Goal: Task Accomplishment & Management: Manage account settings

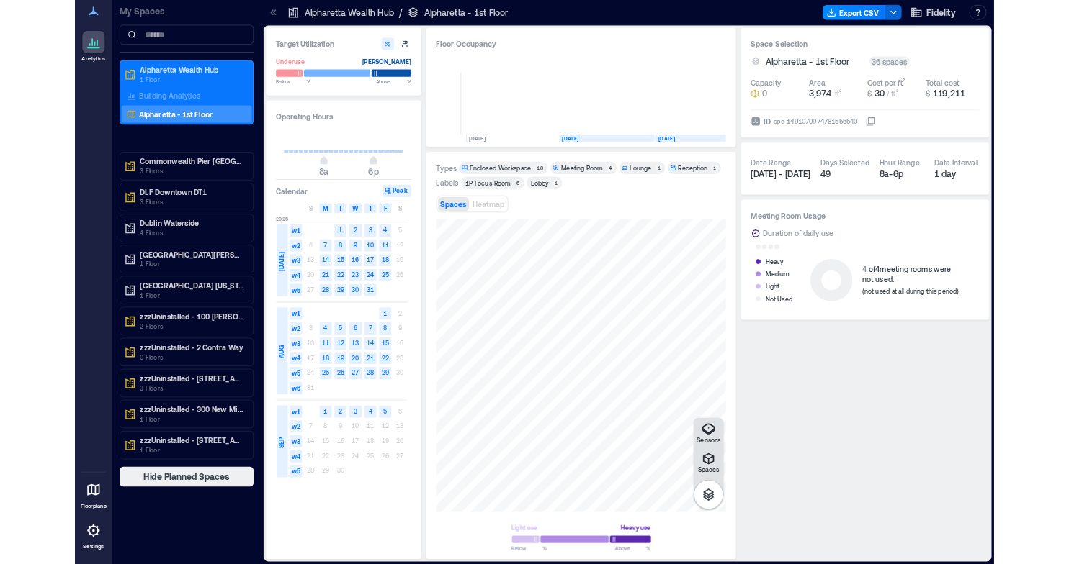
scroll to position [0, 58]
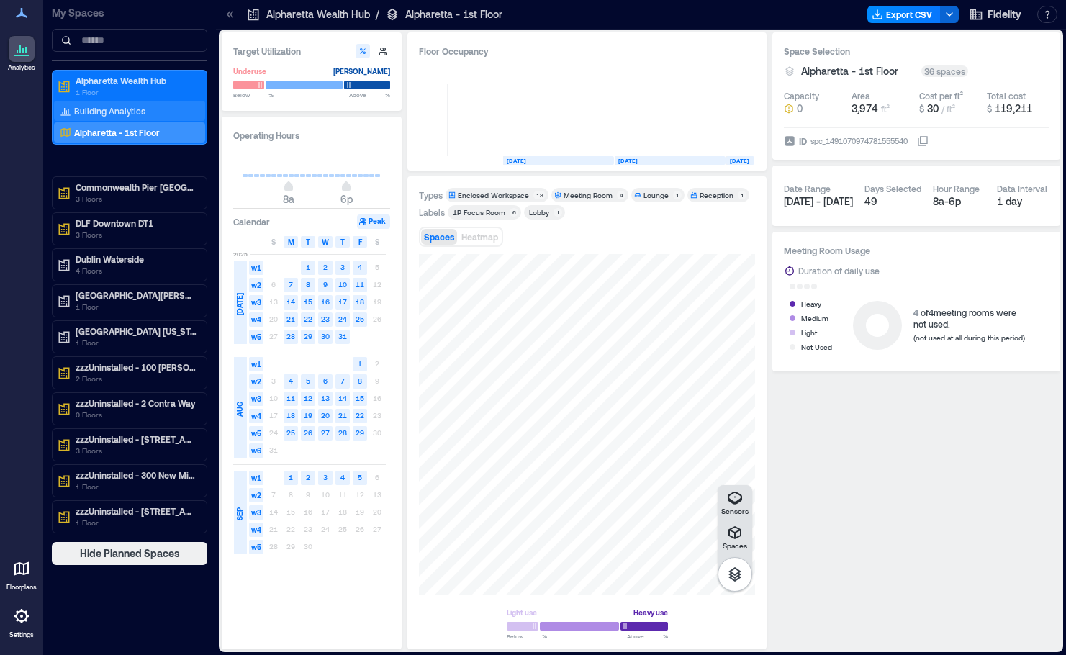
click at [104, 102] on div "Building Analytics" at bounding box center [129, 111] width 151 height 20
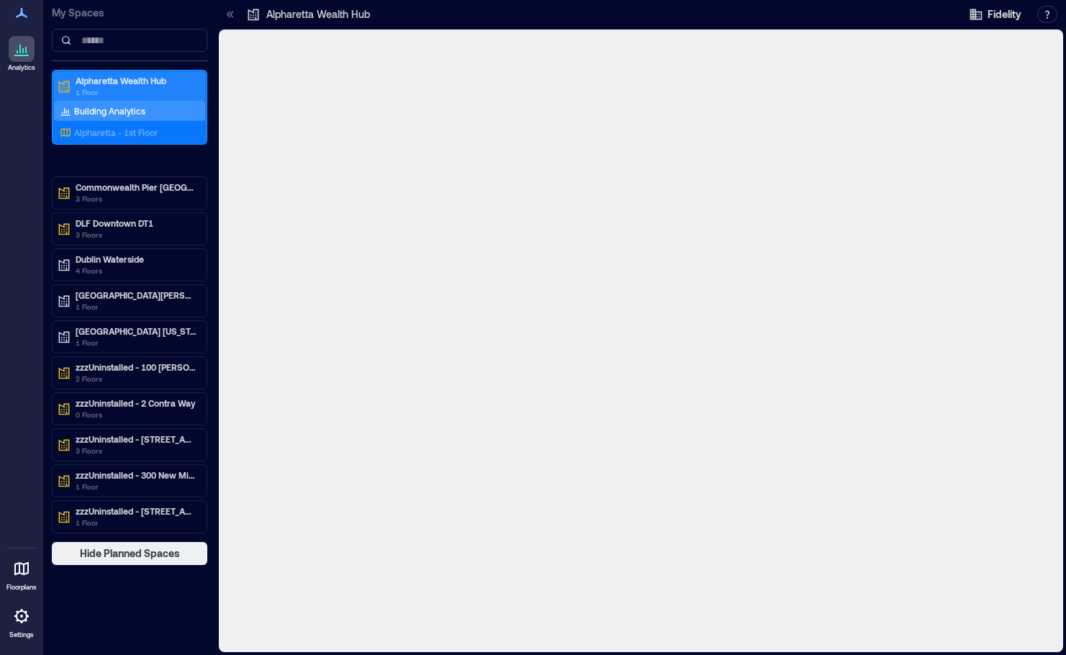
click at [126, 78] on p "Alpharetta Wealth Hub" at bounding box center [136, 81] width 121 height 12
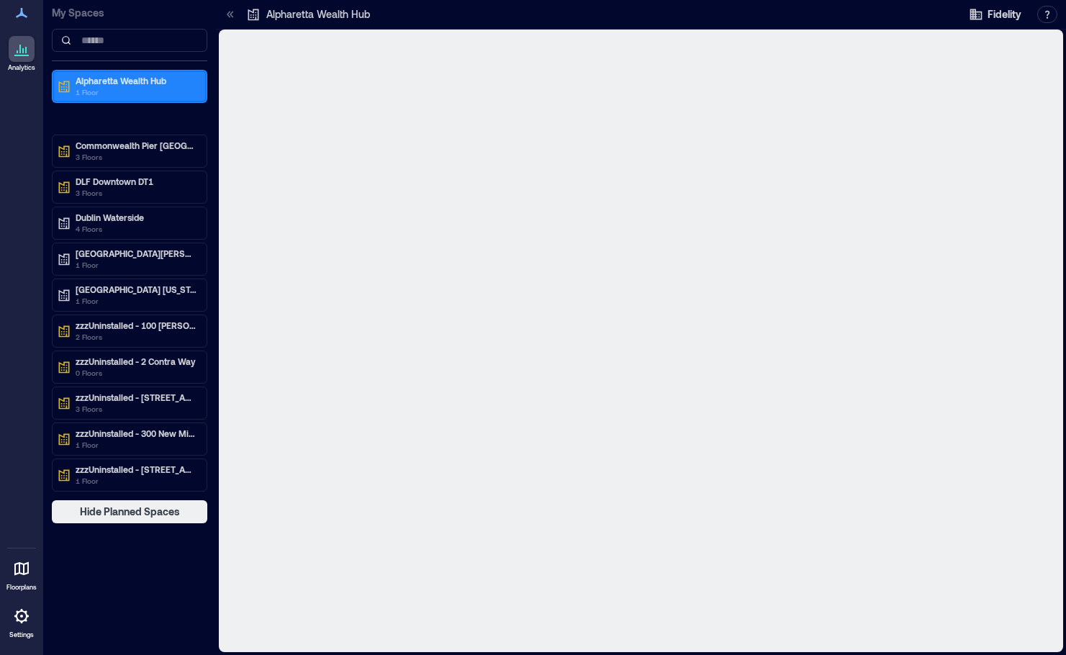
click at [130, 92] on p "1 Floor" at bounding box center [136, 92] width 121 height 12
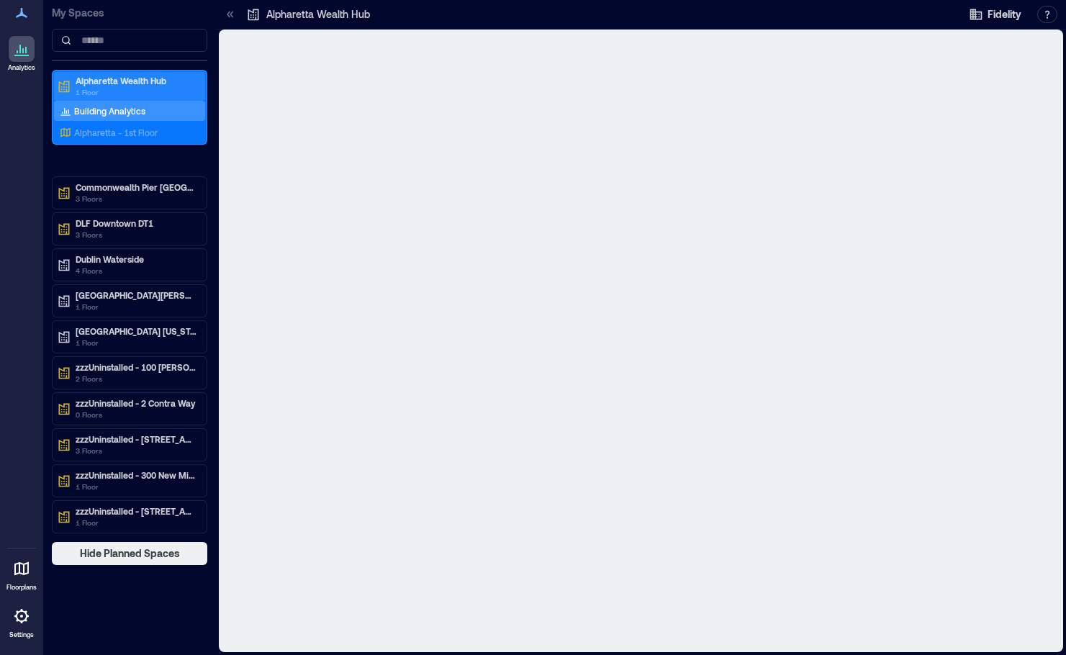
click at [133, 84] on p "Alpharetta Wealth Hub" at bounding box center [136, 81] width 121 height 12
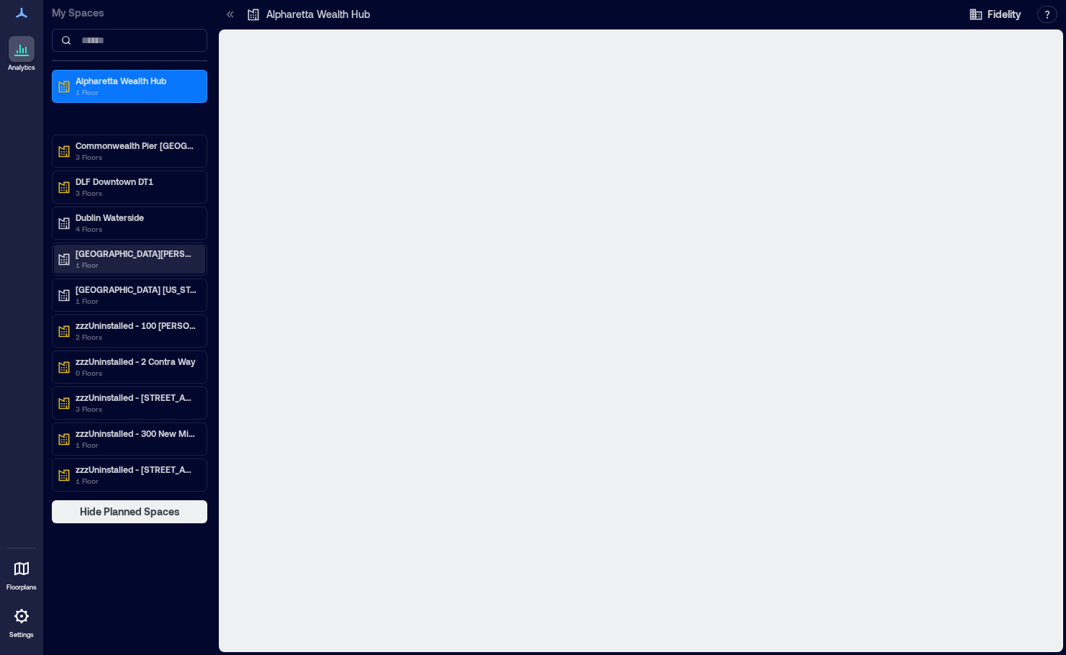
click at [120, 252] on p "[GEOGRAPHIC_DATA][PERSON_NAME]" at bounding box center [136, 254] width 121 height 12
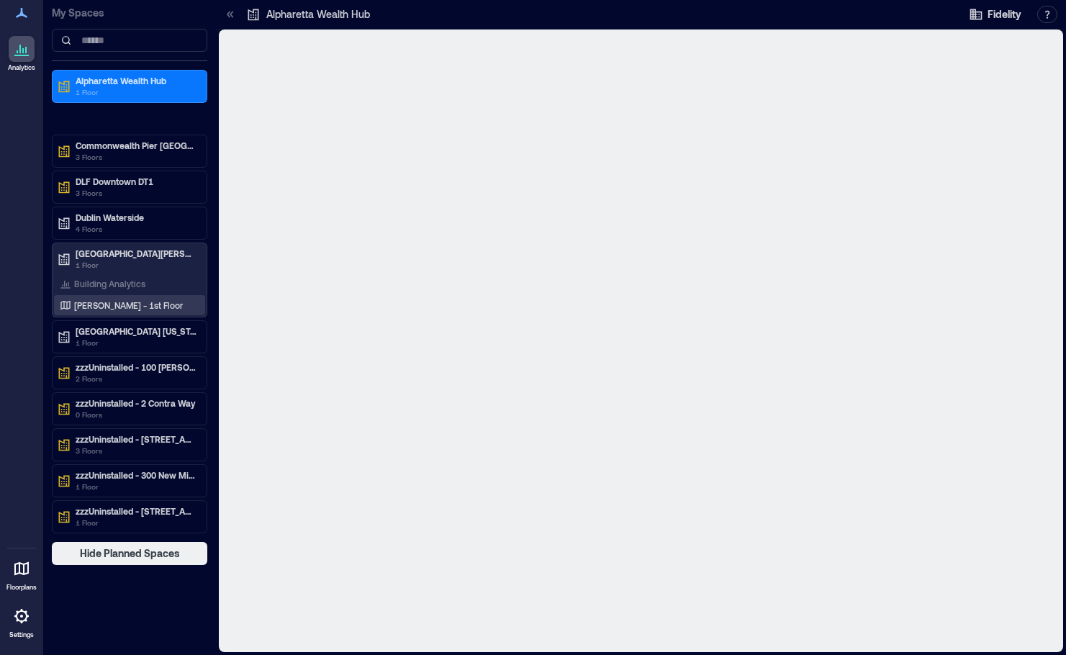
click at [117, 307] on p "[PERSON_NAME] - 1st Floor" at bounding box center [128, 306] width 109 height 12
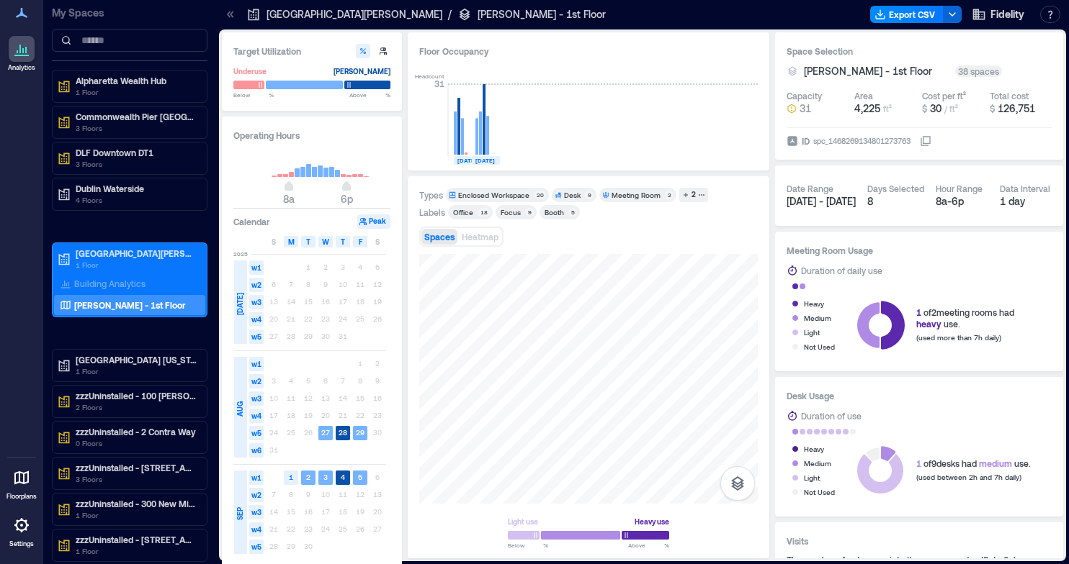
click at [231, 15] on icon at bounding box center [232, 14] width 4 height 6
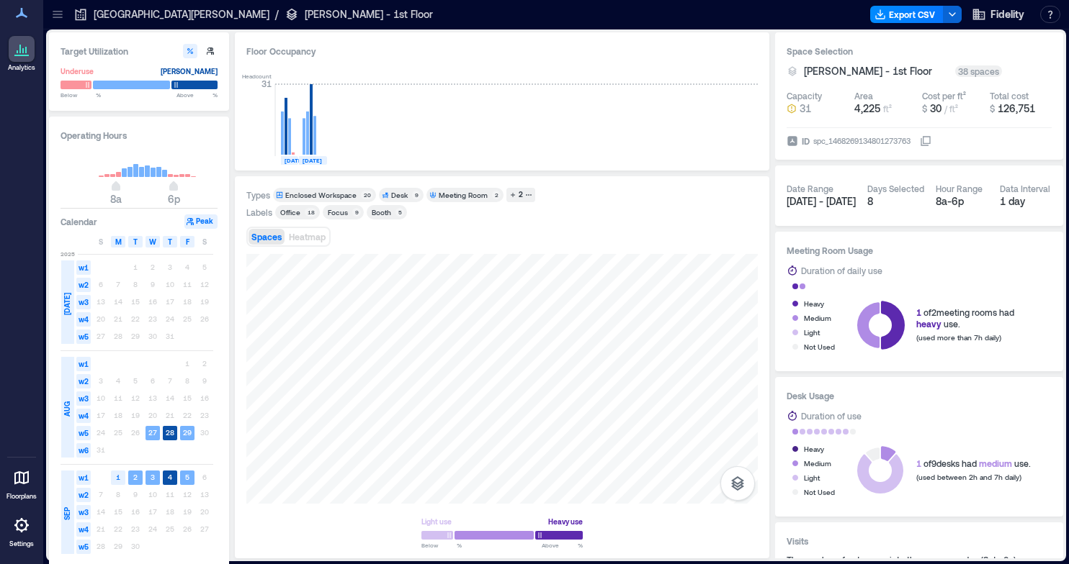
click at [58, 16] on icon at bounding box center [57, 14] width 14 height 14
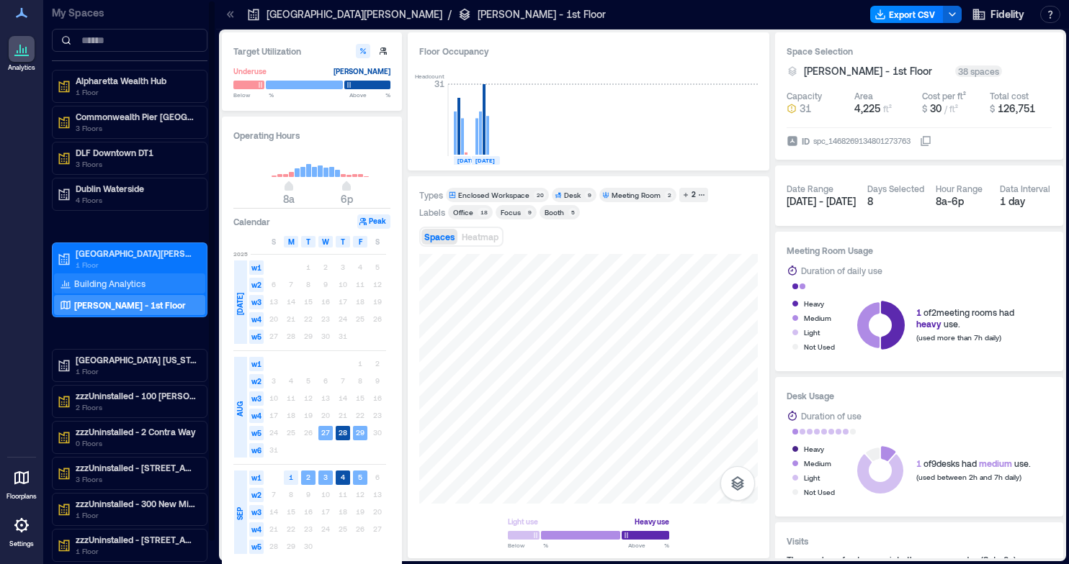
click at [111, 279] on p "Building Analytics" at bounding box center [109, 284] width 71 height 12
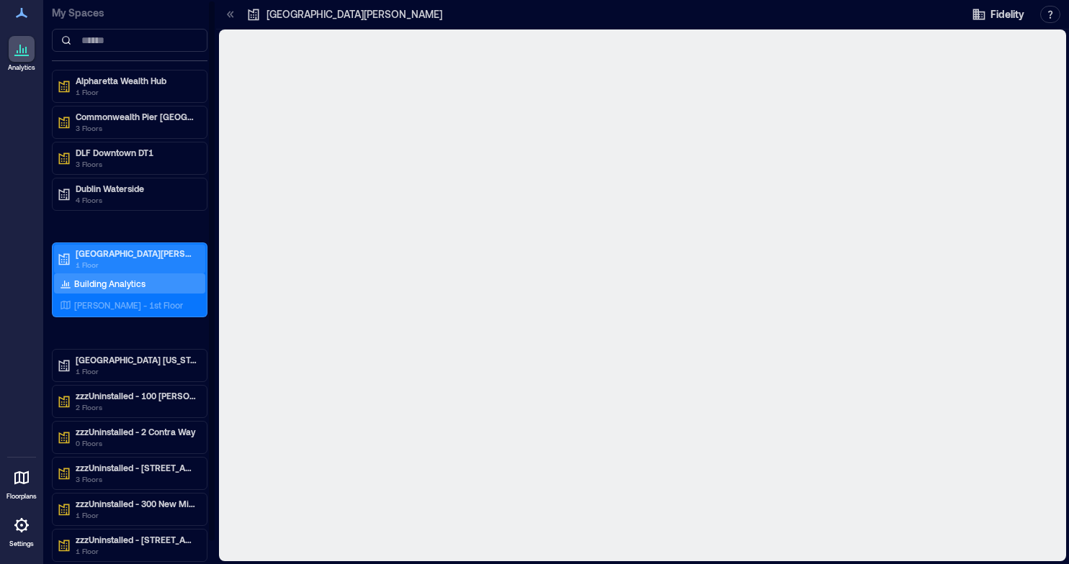
click at [109, 256] on p "[GEOGRAPHIC_DATA][PERSON_NAME]" at bounding box center [136, 254] width 121 height 12
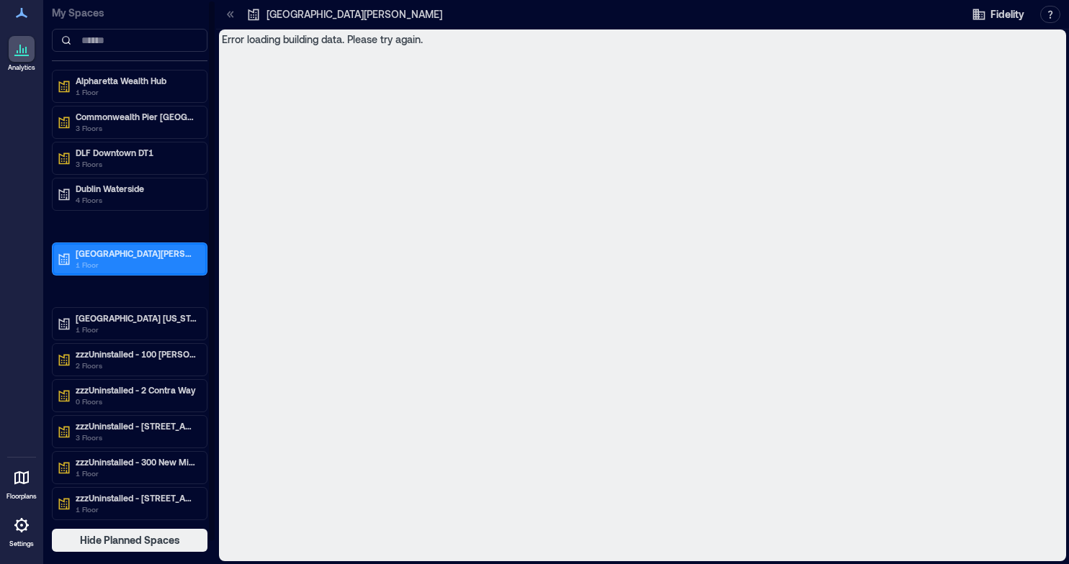
click at [106, 261] on p "1 Floor" at bounding box center [136, 265] width 121 height 12
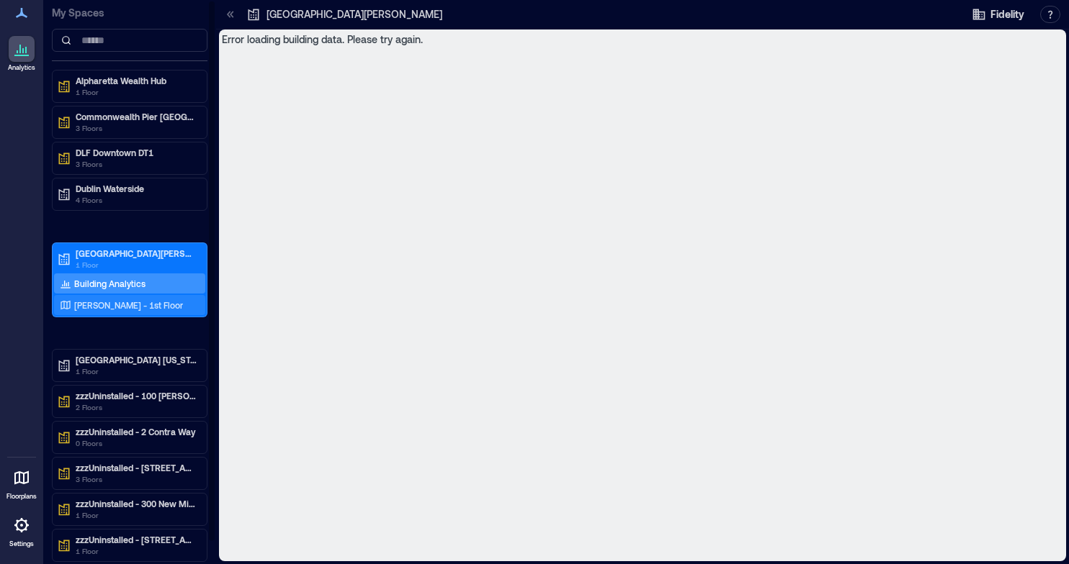
click at [118, 304] on p "[PERSON_NAME] - 1st Floor" at bounding box center [128, 306] width 109 height 12
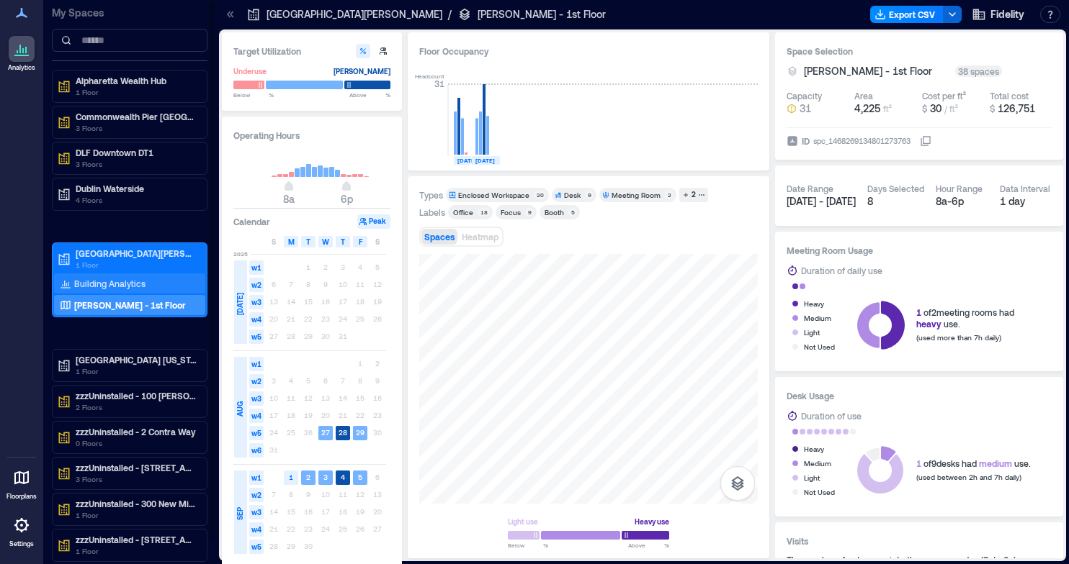
click at [113, 280] on p "Building Analytics" at bounding box center [109, 284] width 71 height 12
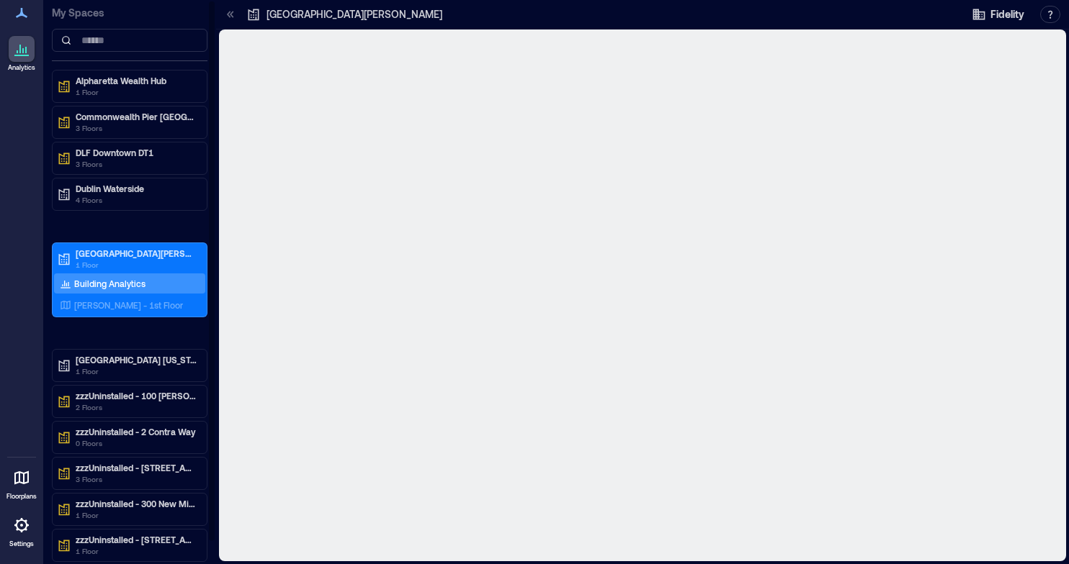
click at [113, 280] on p "Building Analytics" at bounding box center [109, 284] width 71 height 12
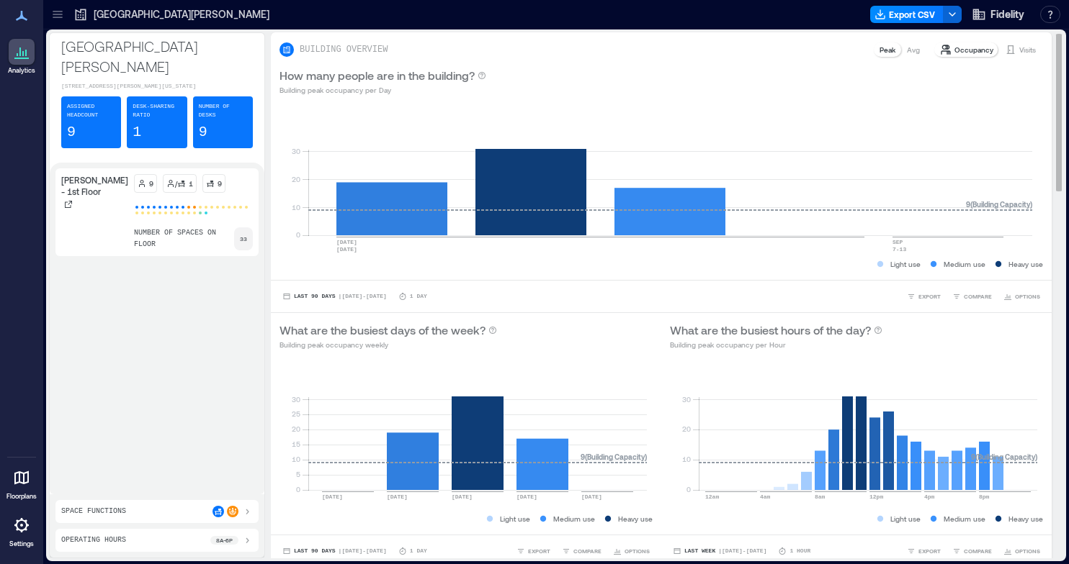
click at [906, 44] on p "Avg" at bounding box center [912, 50] width 13 height 12
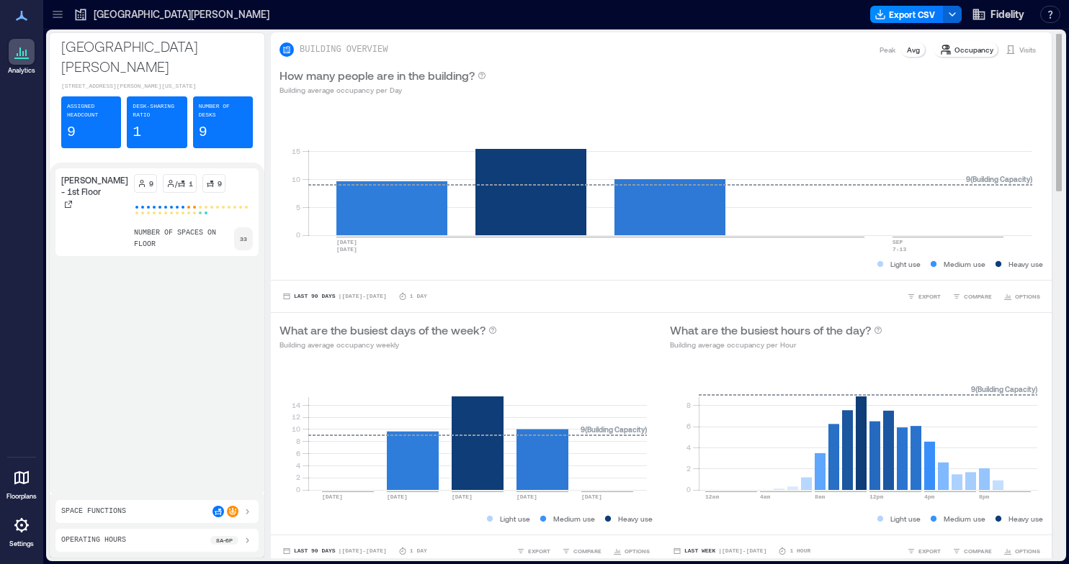
click at [879, 48] on p "Peak" at bounding box center [887, 50] width 16 height 12
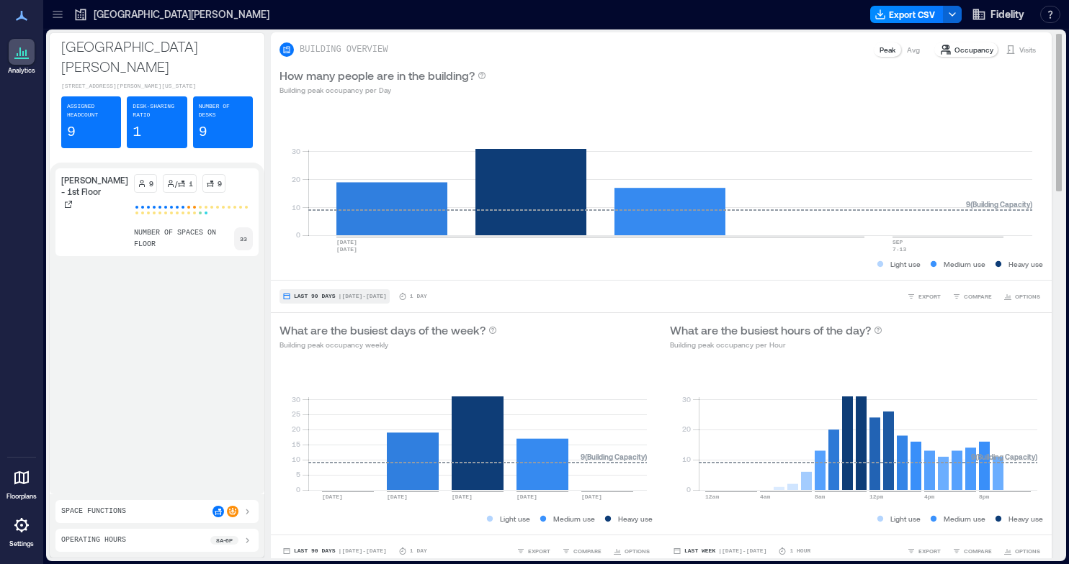
click at [310, 297] on span "Last 90 Days" at bounding box center [315, 297] width 42 height 0
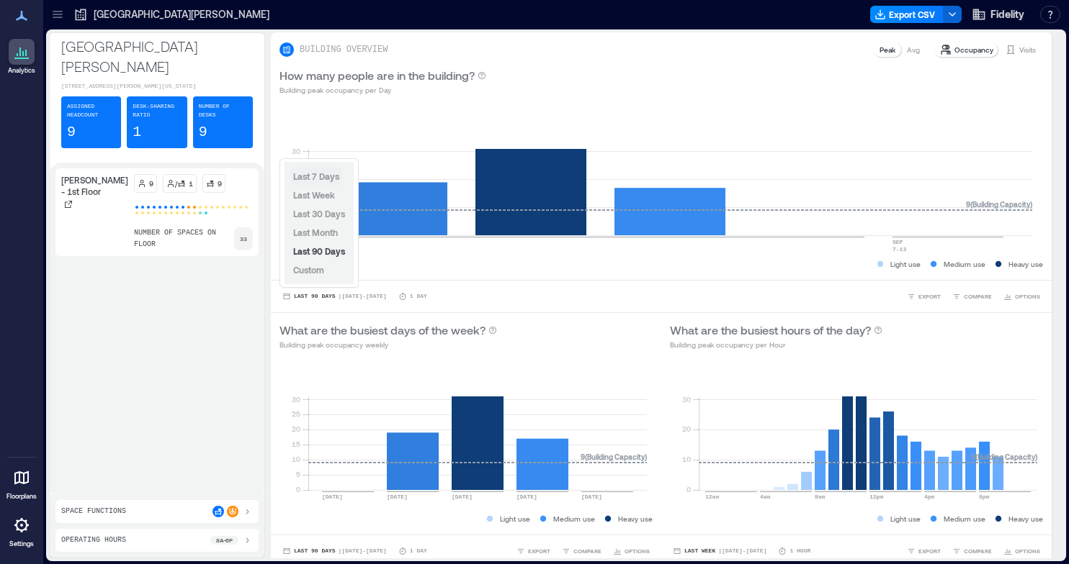
click at [313, 173] on span "Last 7 Days" at bounding box center [316, 176] width 46 height 10
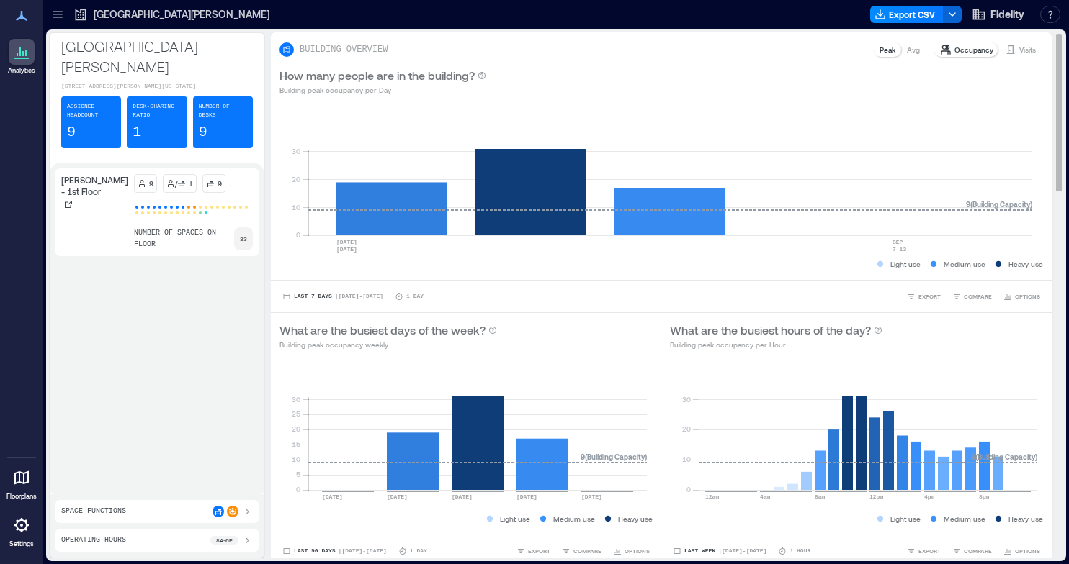
click at [788, 92] on div "How many people are in the building? Building peak occupancy per Day" at bounding box center [660, 81] width 763 height 29
click at [53, 18] on icon at bounding box center [57, 14] width 14 height 14
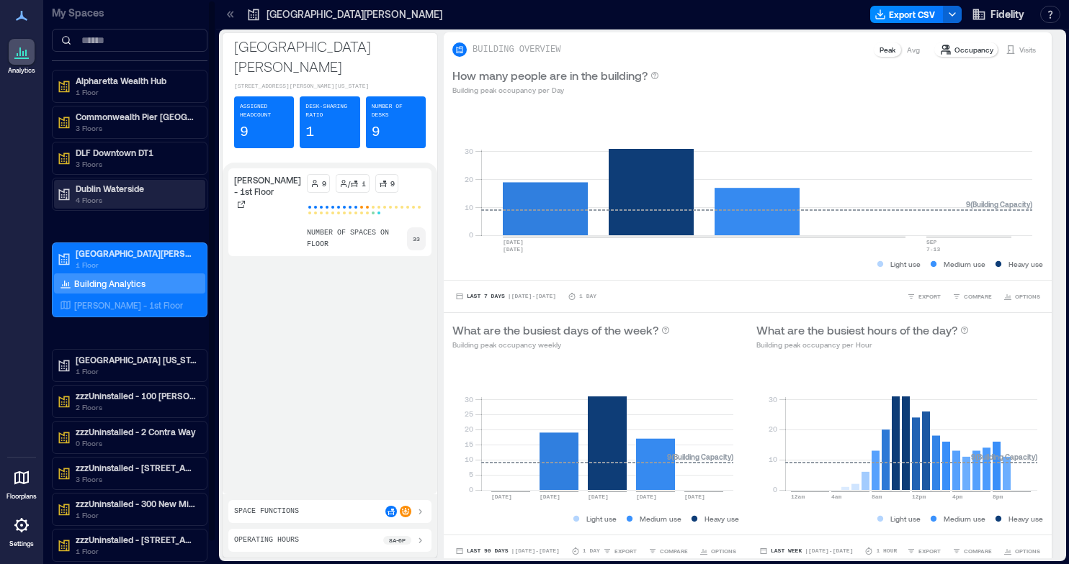
click at [112, 194] on p "4 Floors" at bounding box center [136, 200] width 121 height 12
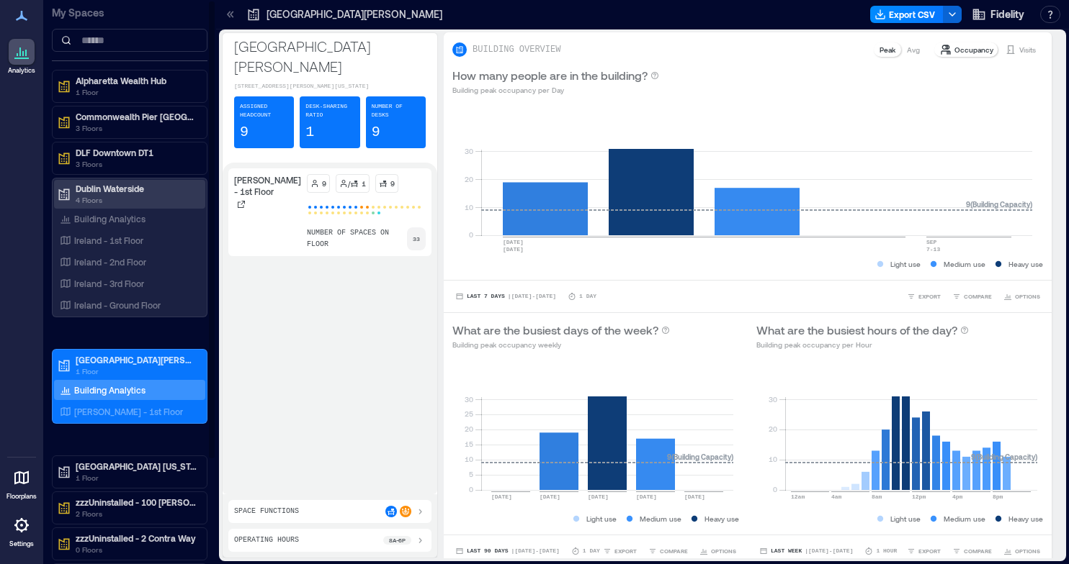
click at [104, 194] on p "4 Floors" at bounding box center [136, 200] width 121 height 12
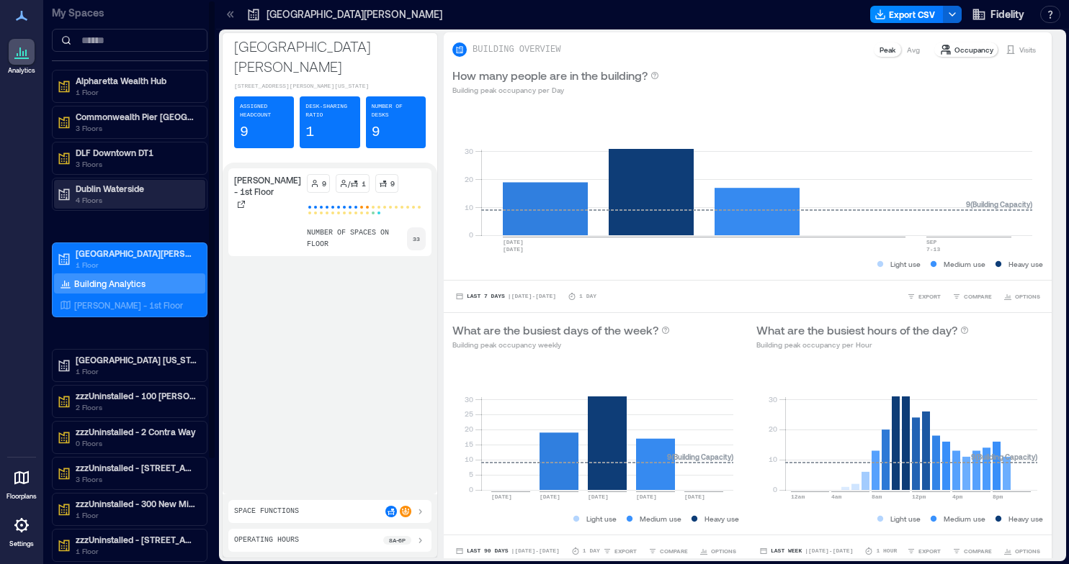
click at [102, 199] on p "4 Floors" at bounding box center [136, 200] width 121 height 12
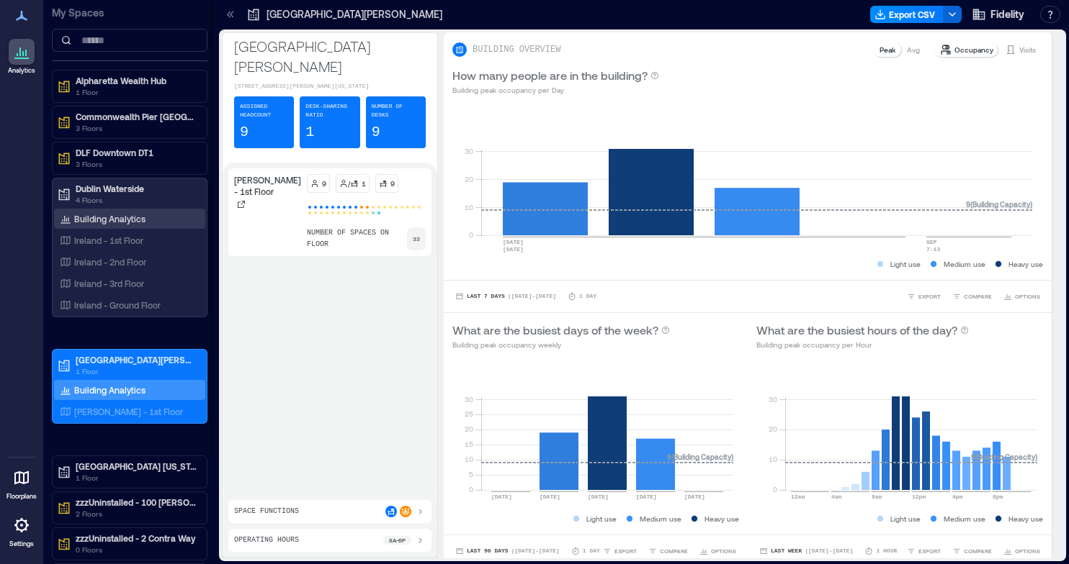
click at [115, 222] on p "Building Analytics" at bounding box center [109, 219] width 71 height 12
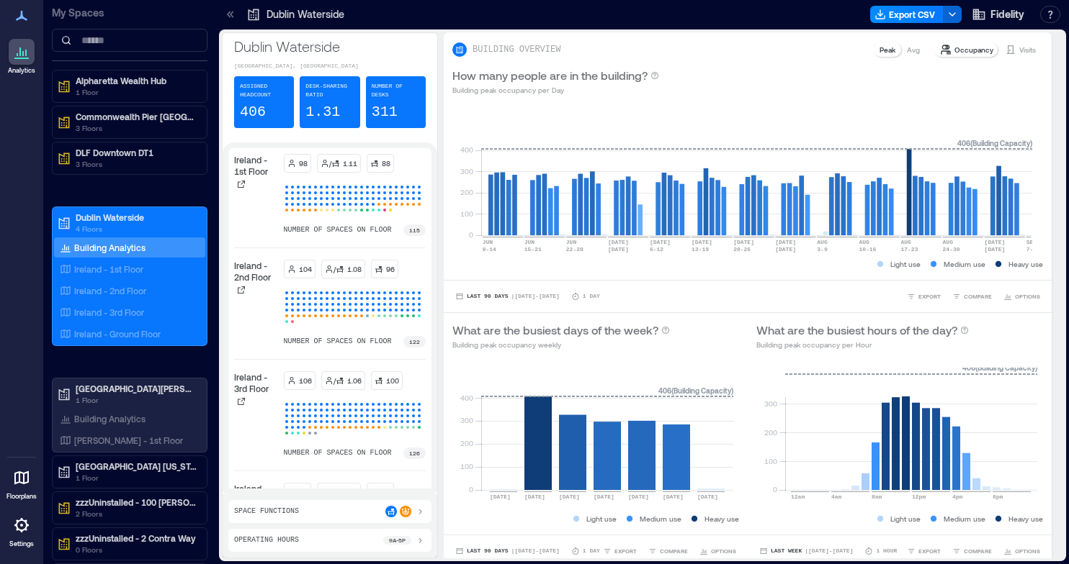
click at [354, 31] on div "Dublin Waterside Kingswood Avenue, Tallaght, County Dublin D24, Ireland Assigne…" at bounding box center [642, 296] width 847 height 532
click at [485, 297] on span "Last 90 Days" at bounding box center [488, 297] width 42 height 0
click at [726, 100] on div "How many people are in the building? Building peak occupancy per Day" at bounding box center [748, 81] width 608 height 46
click at [20, 535] on div at bounding box center [22, 526] width 26 height 26
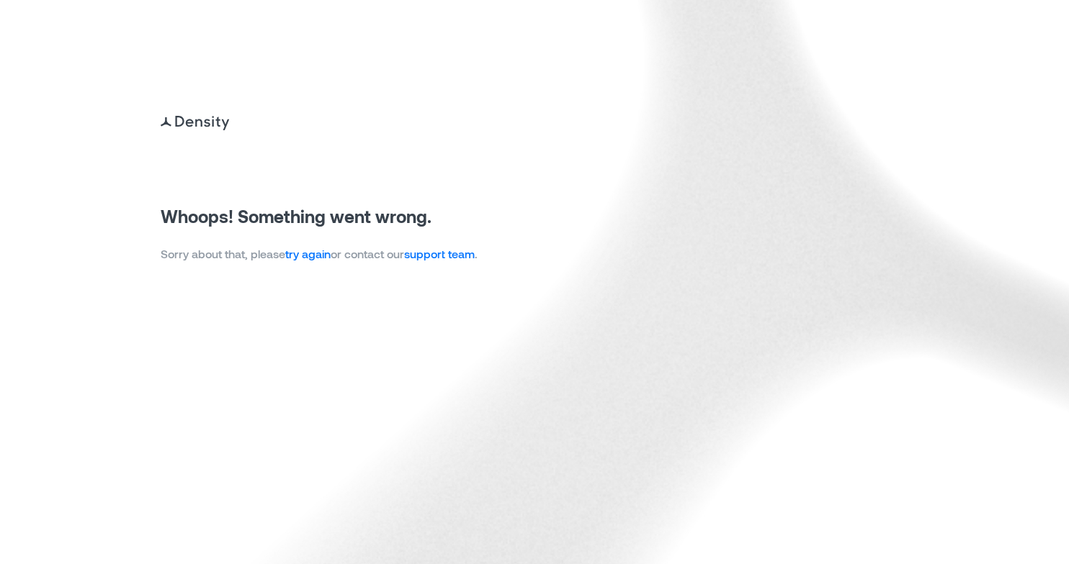
click at [315, 253] on link "try again" at bounding box center [307, 254] width 45 height 14
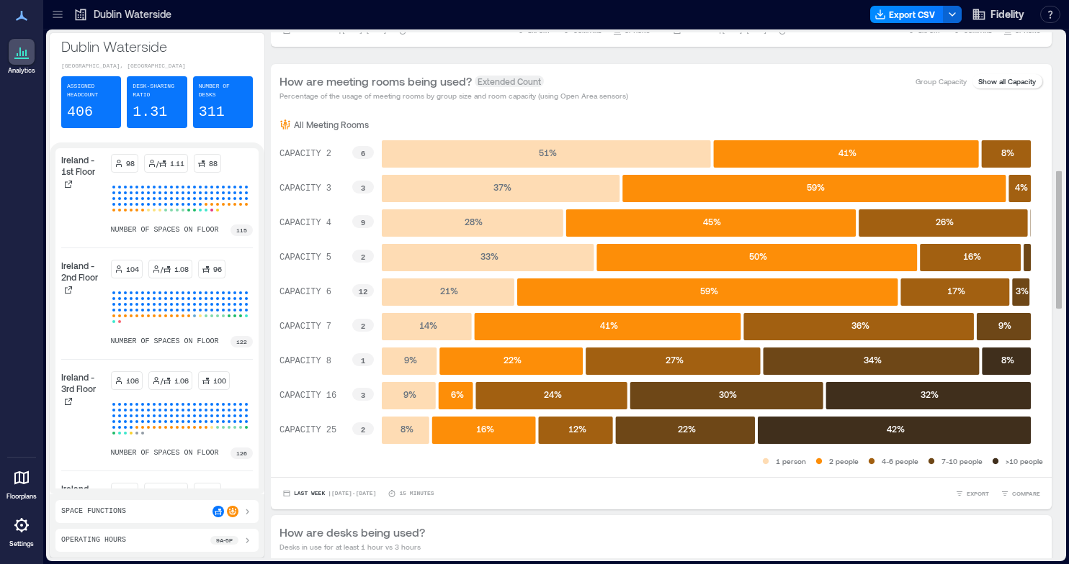
scroll to position [521, 0]
click at [58, 17] on icon at bounding box center [57, 14] width 14 height 14
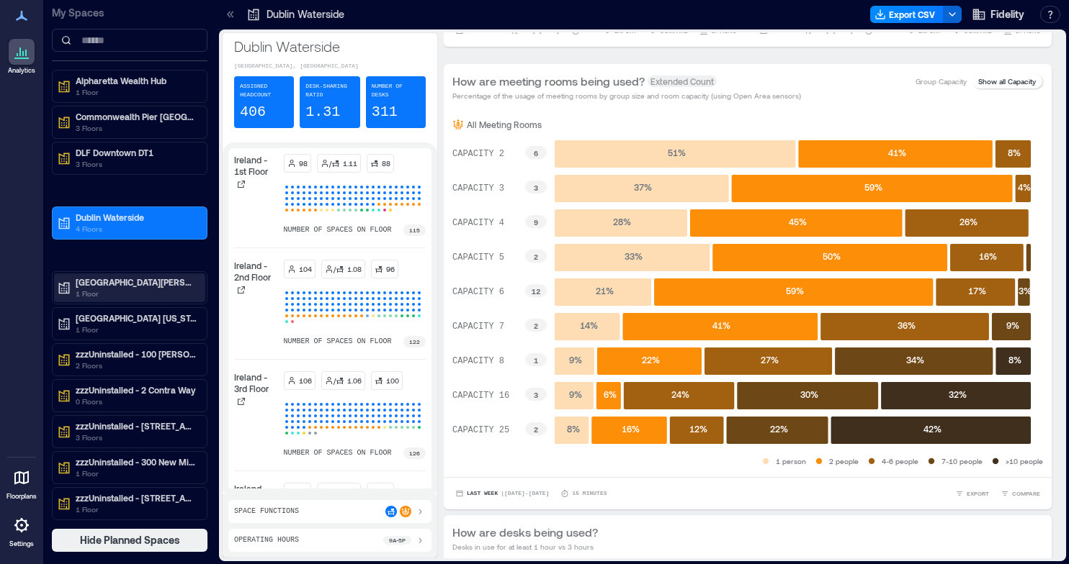
click at [109, 288] on p "1 Floor" at bounding box center [136, 294] width 121 height 12
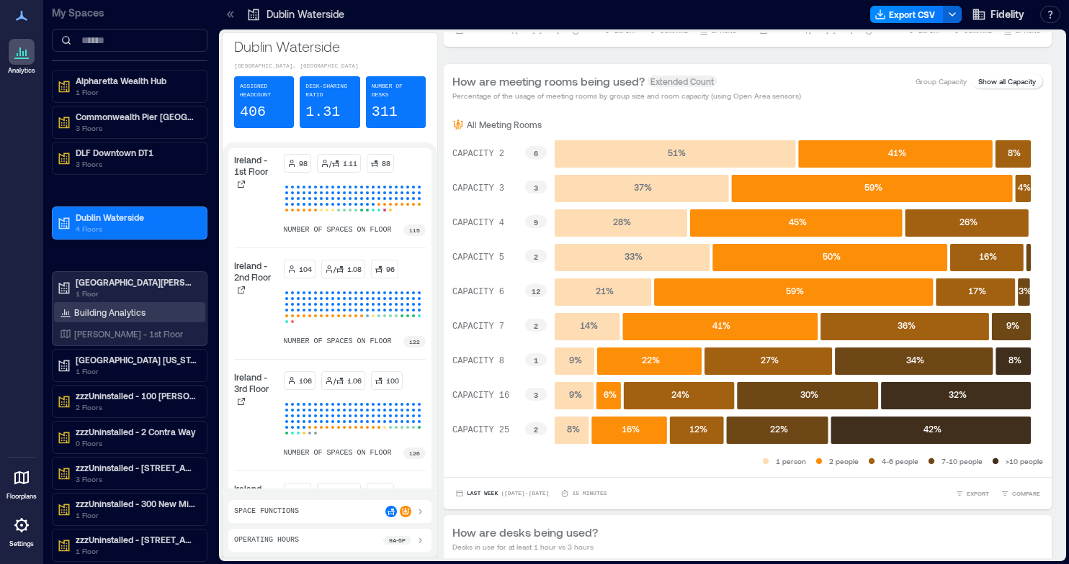
click at [111, 307] on p "Building Analytics" at bounding box center [109, 313] width 71 height 12
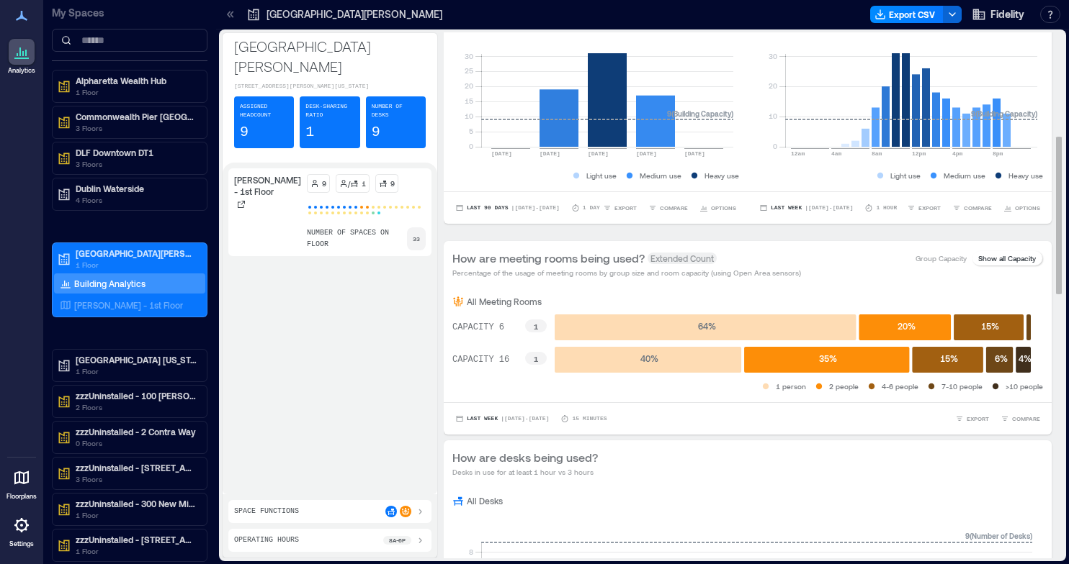
scroll to position [343, 0]
click at [508, 300] on p "All Meeting Rooms" at bounding box center [504, 303] width 75 height 12
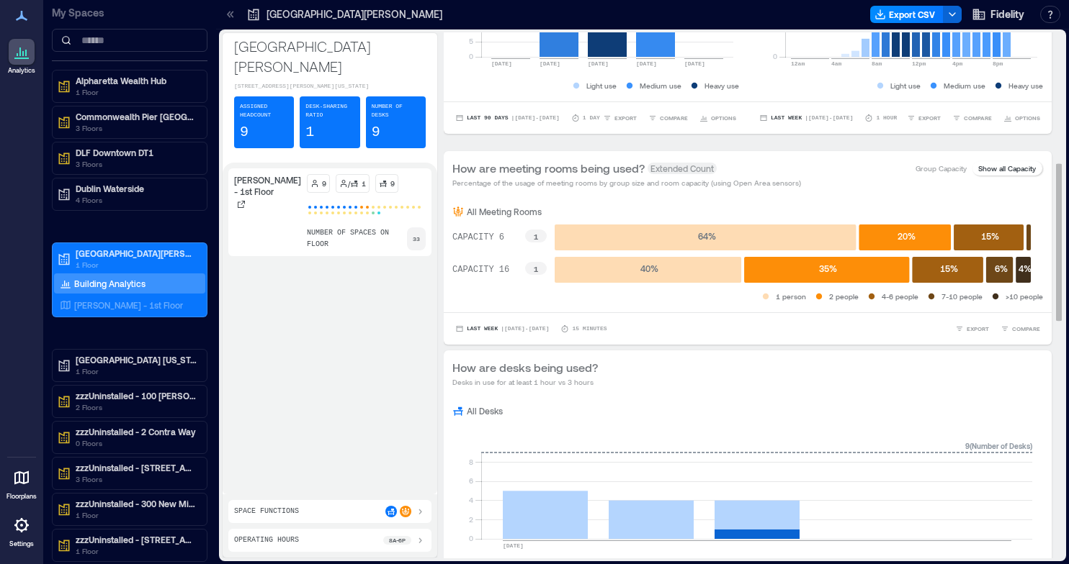
scroll to position [370, 0]
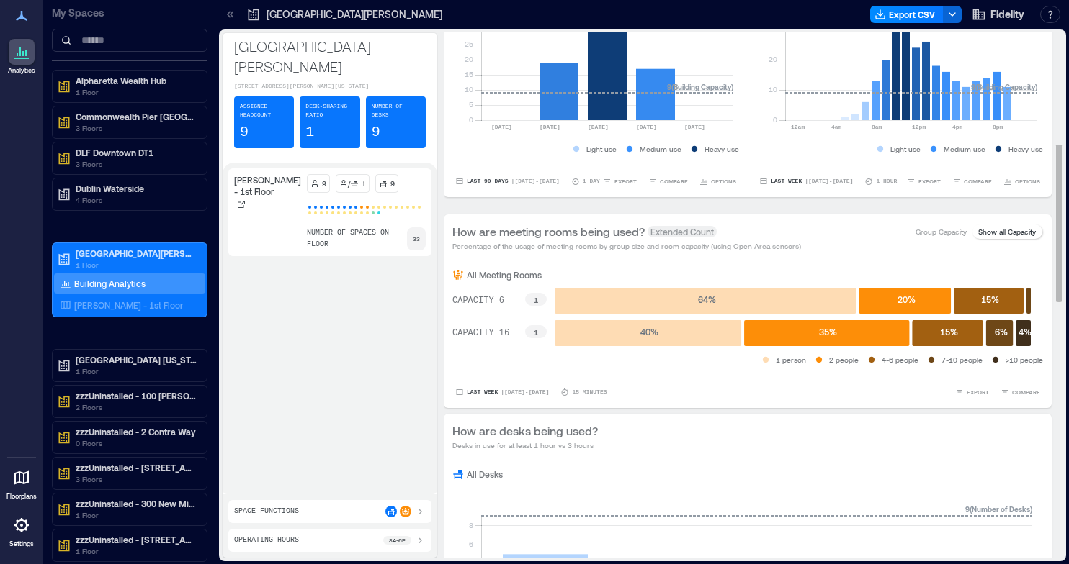
click at [994, 232] on p "Show all Capacity" at bounding box center [1007, 232] width 58 height 12
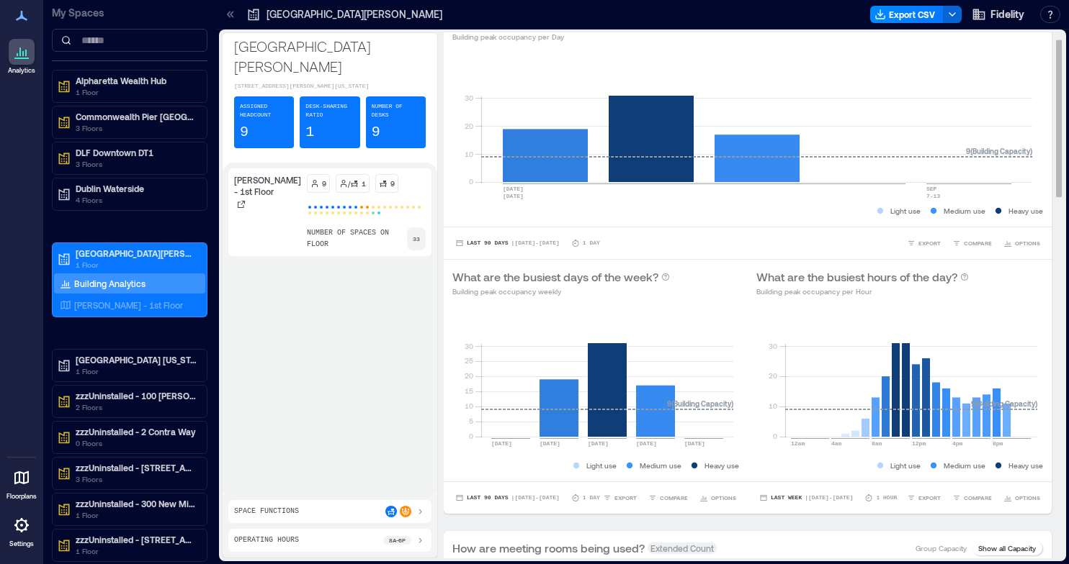
scroll to position [0, 0]
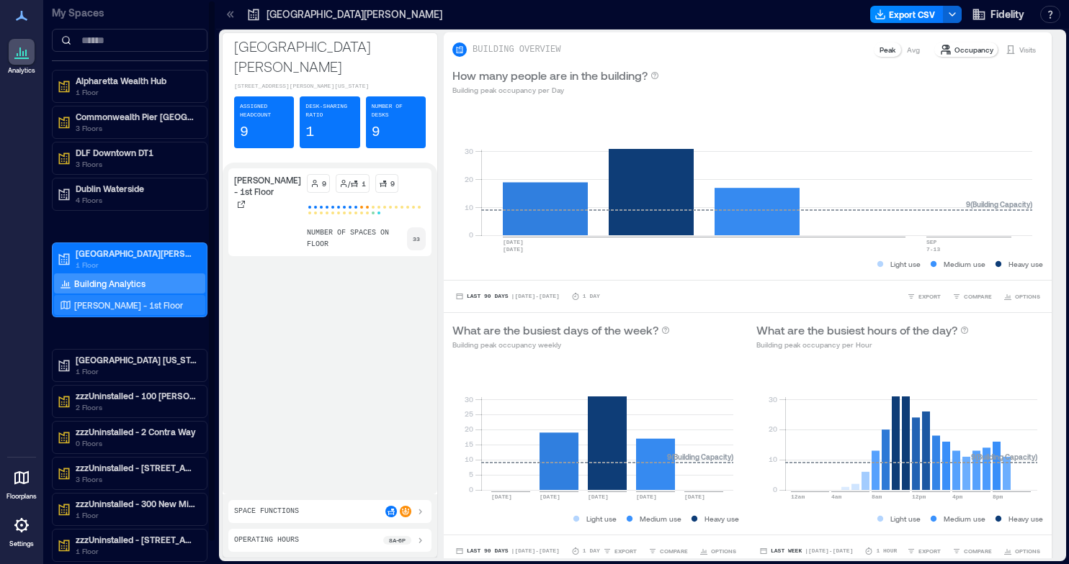
click at [112, 301] on p "[PERSON_NAME] - 1st Floor" at bounding box center [128, 306] width 109 height 12
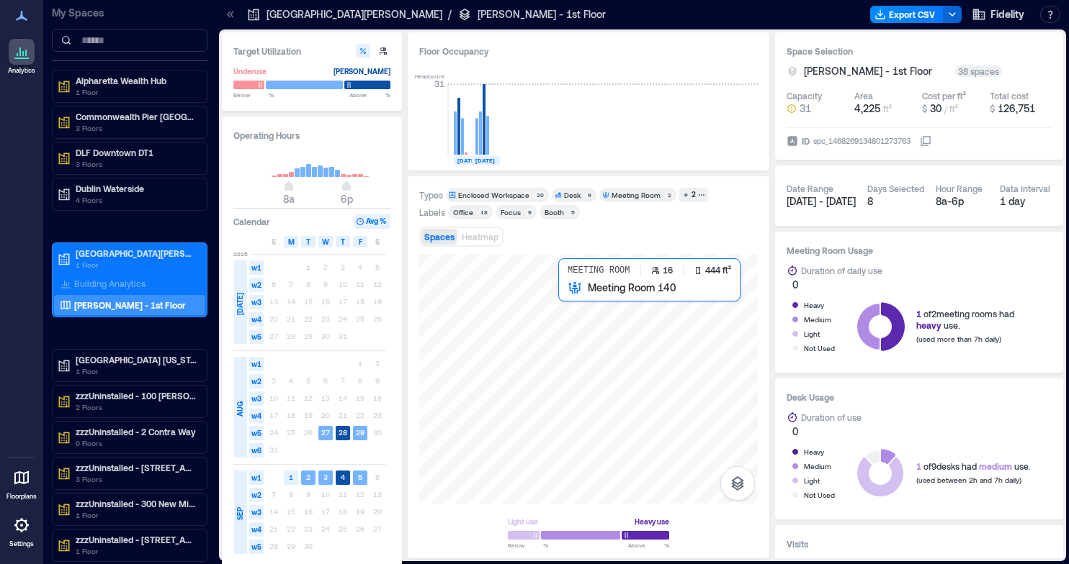
click at [569, 320] on div at bounding box center [588, 379] width 338 height 250
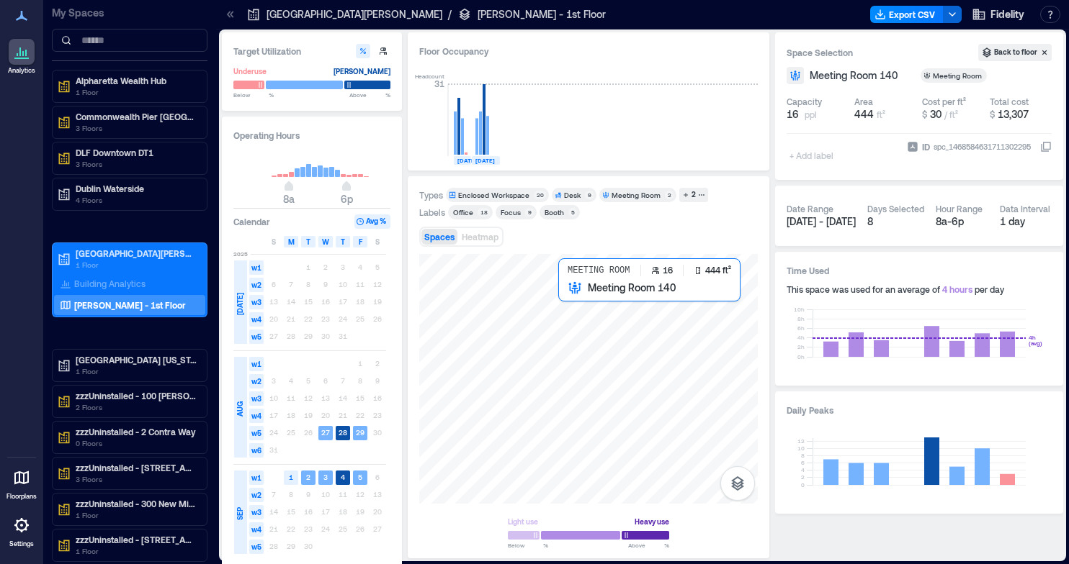
click at [570, 320] on div at bounding box center [588, 379] width 338 height 250
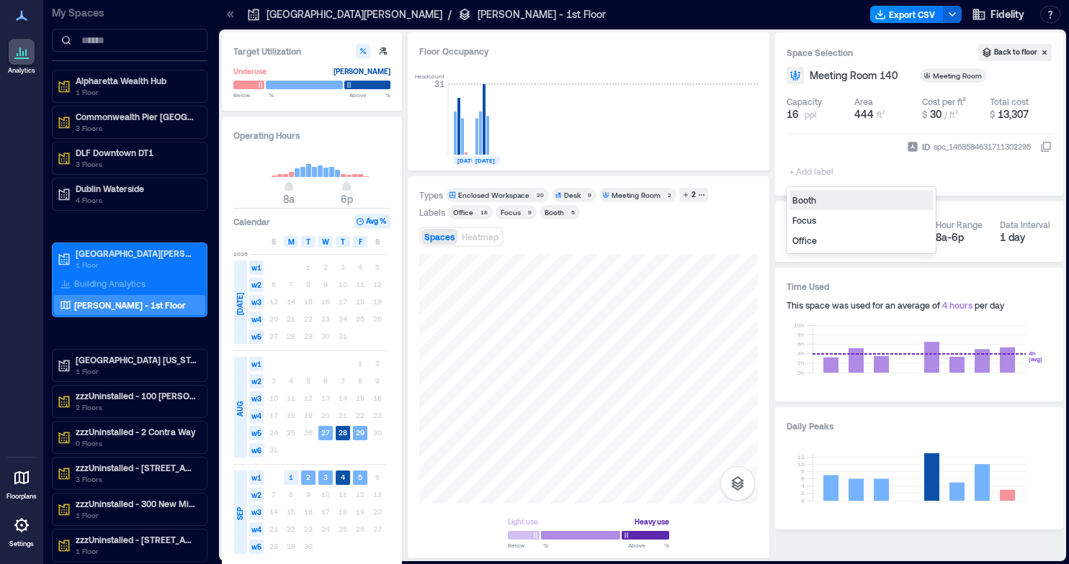
click at [800, 158] on div "+ Add label" at bounding box center [812, 162] width 53 height 39
click at [811, 203] on div "Booth" at bounding box center [860, 200] width 143 height 20
click at [818, 152] on icon "Remove Booth" at bounding box center [818, 151] width 5 height 5
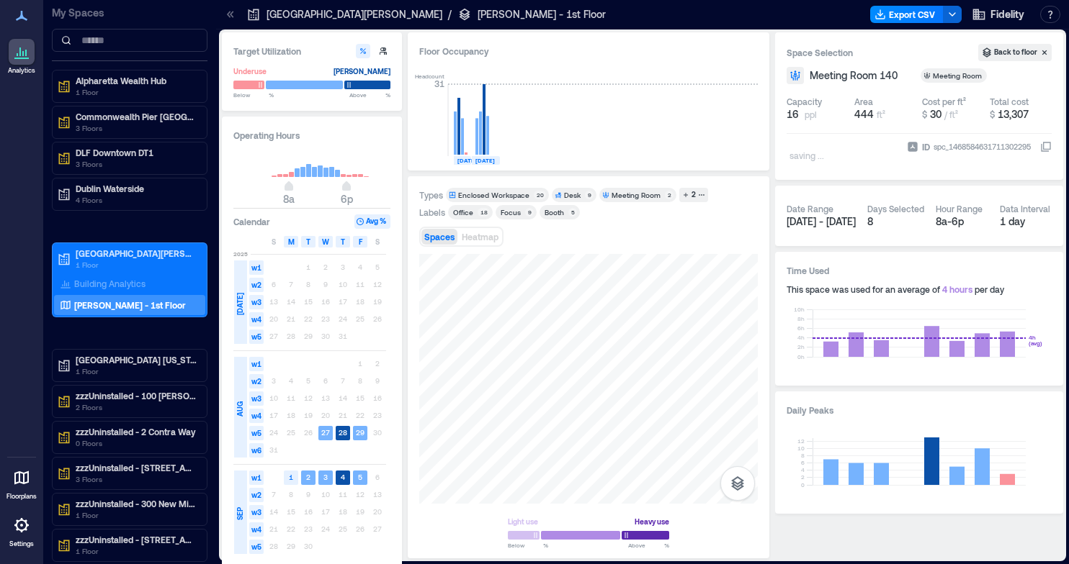
click at [628, 370] on div "Target Utilization Underuse Critical mass Below ** % Above ** % Operating Hours…" at bounding box center [642, 295] width 841 height 526
click at [498, 307] on div at bounding box center [588, 379] width 338 height 250
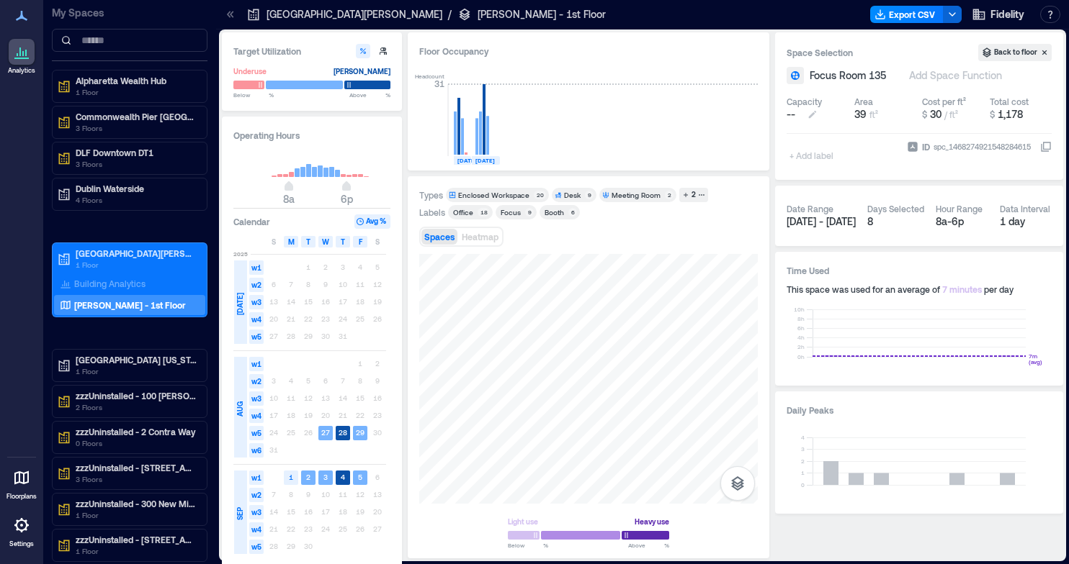
click at [793, 113] on span "--" at bounding box center [790, 114] width 9 height 14
click at [770, 175] on div "Target Utilization Underuse Critical mass Below ** % Above ** % Operating Hours…" at bounding box center [642, 295] width 841 height 526
click at [475, 302] on div at bounding box center [588, 379] width 338 height 250
click at [438, 324] on div at bounding box center [588, 379] width 338 height 250
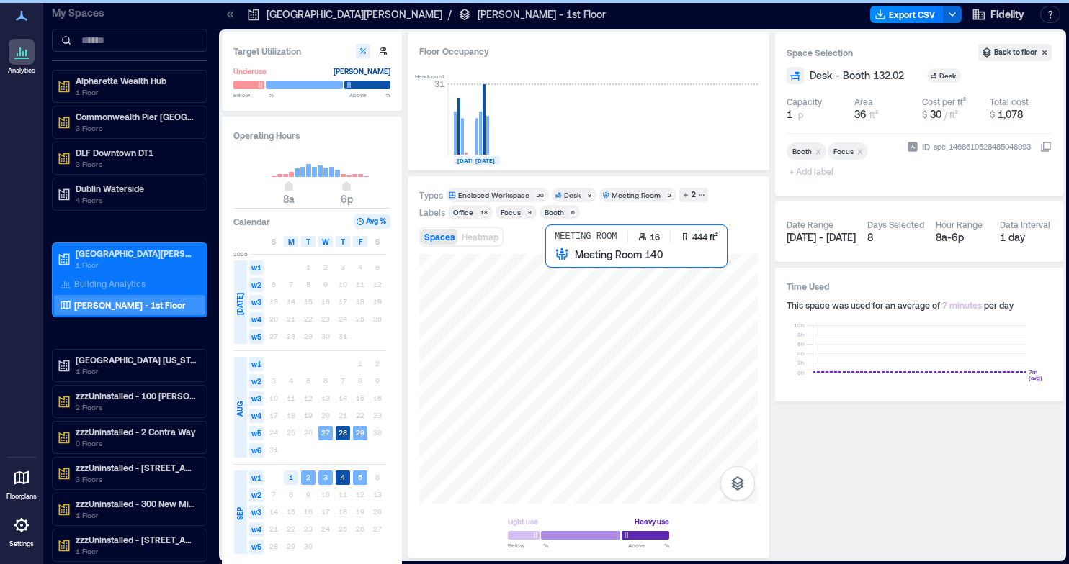
click at [558, 300] on div at bounding box center [588, 379] width 338 height 250
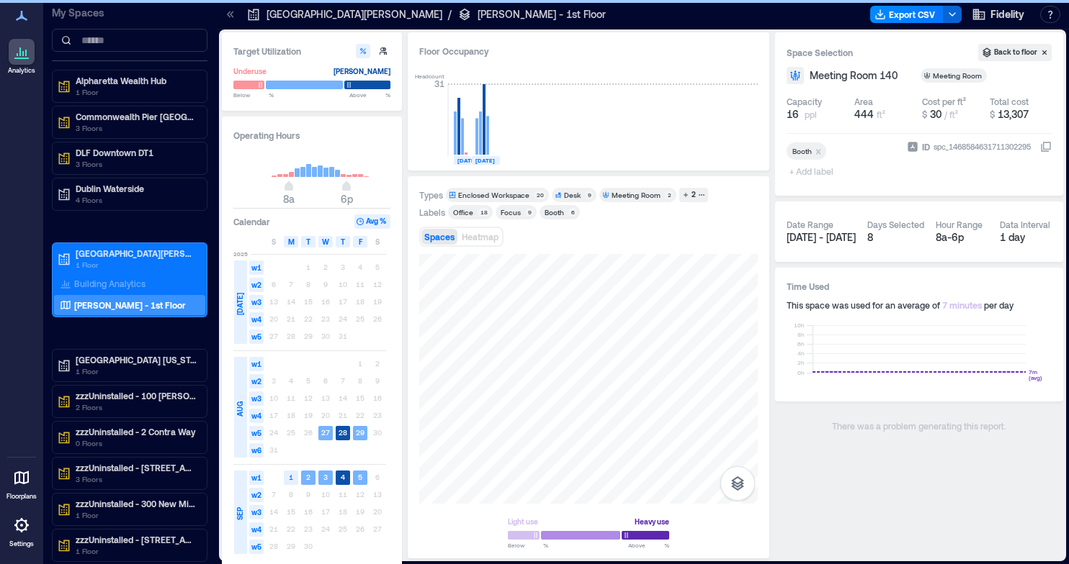
click at [942, 108] on div "$ 30 / ft²" at bounding box center [940, 114] width 36 height 14
click at [813, 170] on span "+ Add label" at bounding box center [812, 171] width 53 height 20
click at [986, 184] on div "Space Selection Back to floor Meeting Room 140 Meeting Room Capacity 16 ppl Are…" at bounding box center [919, 113] width 288 height 163
click at [22, 529] on icon at bounding box center [21, 525] width 17 height 17
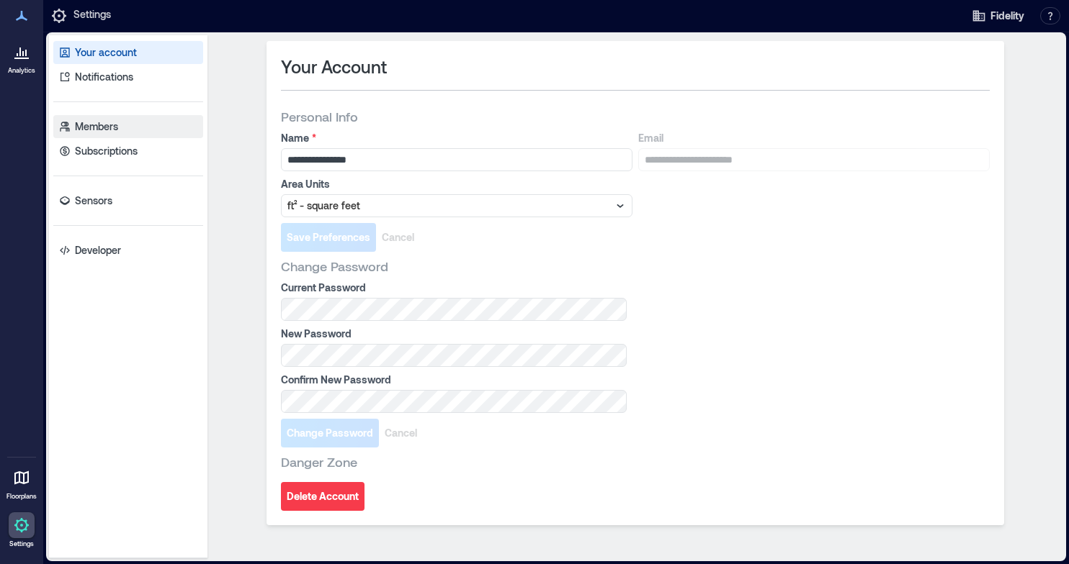
click at [92, 129] on p "Members" at bounding box center [96, 127] width 43 height 14
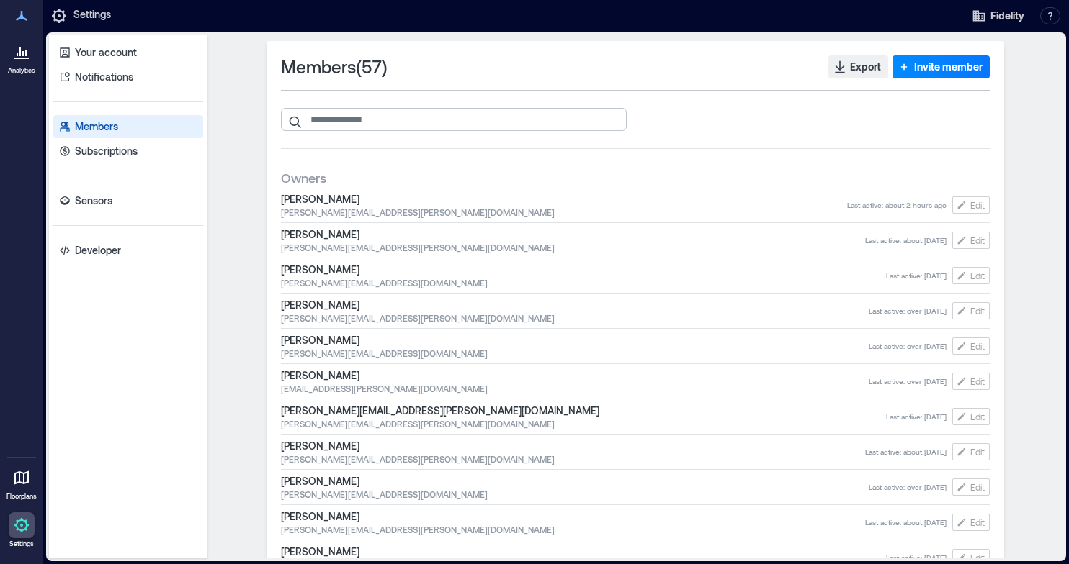
click at [438, 123] on input "search" at bounding box center [454, 119] width 346 height 23
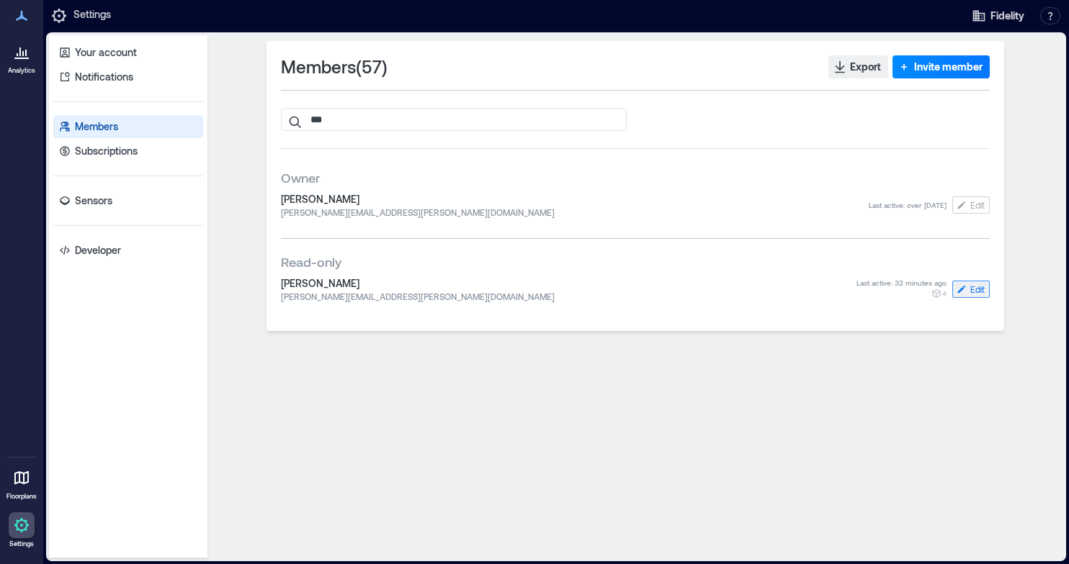
click at [973, 290] on span "Edit" at bounding box center [977, 290] width 14 height 12
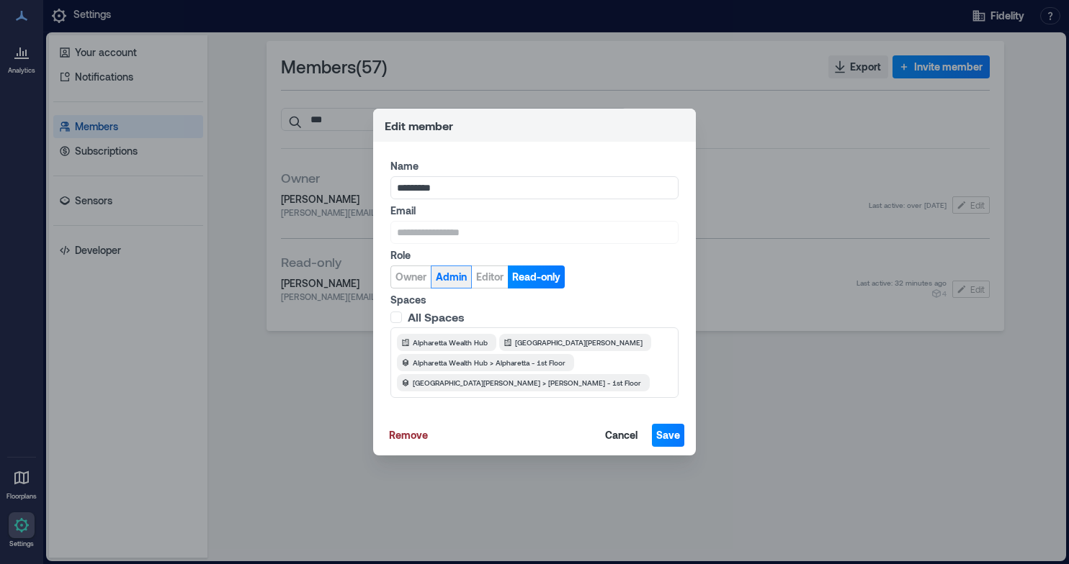
click at [443, 279] on span "Admin" at bounding box center [451, 277] width 31 height 14
click at [672, 437] on span "Save" at bounding box center [668, 435] width 24 height 14
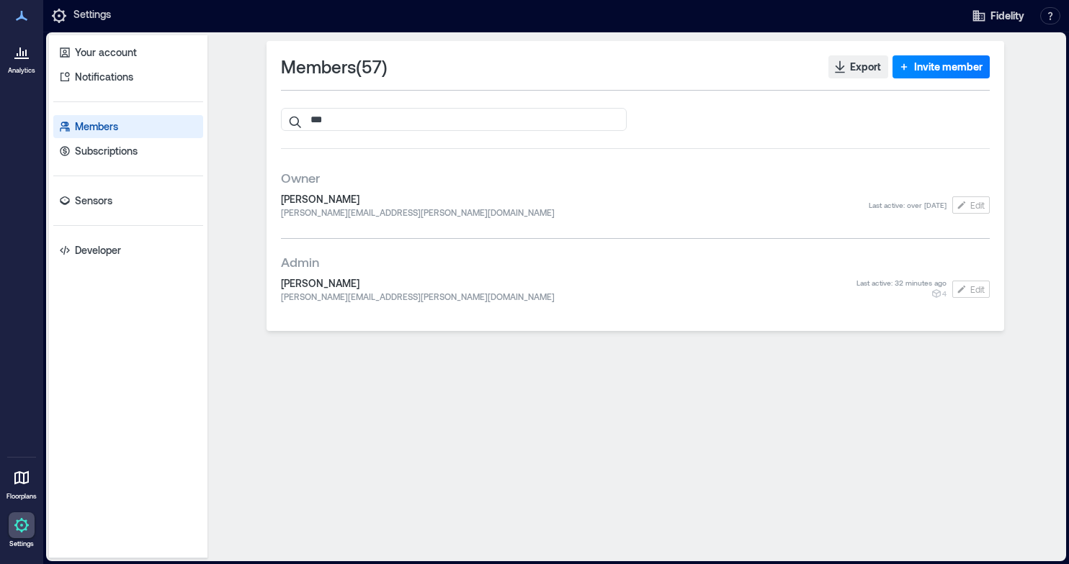
drag, startPoint x: 369, startPoint y: 114, endPoint x: 254, endPoint y: 112, distance: 114.5
click at [254, 112] on div "Members ( 57 ) Export Invite member *** Owner Ferol Jones ferol.jones@fmr.com L…" at bounding box center [635, 297] width 844 height 512
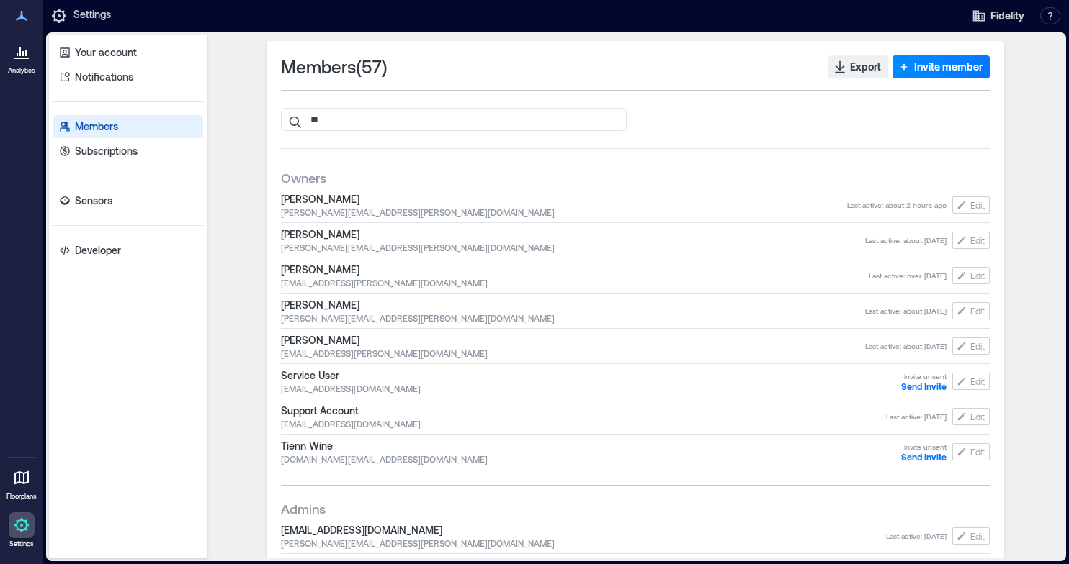
type input "*"
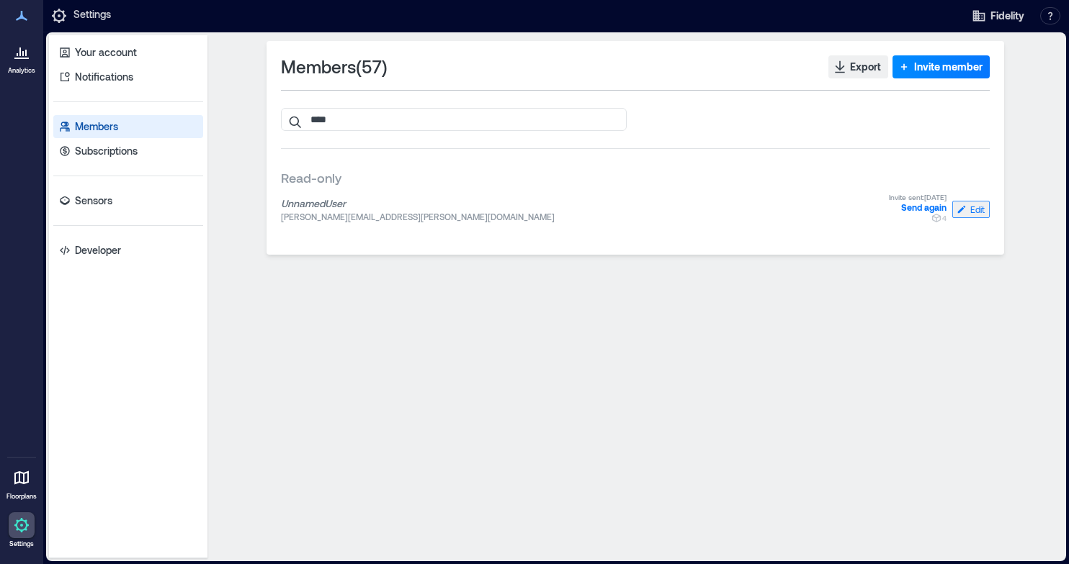
click at [980, 210] on span "Edit" at bounding box center [977, 210] width 14 height 12
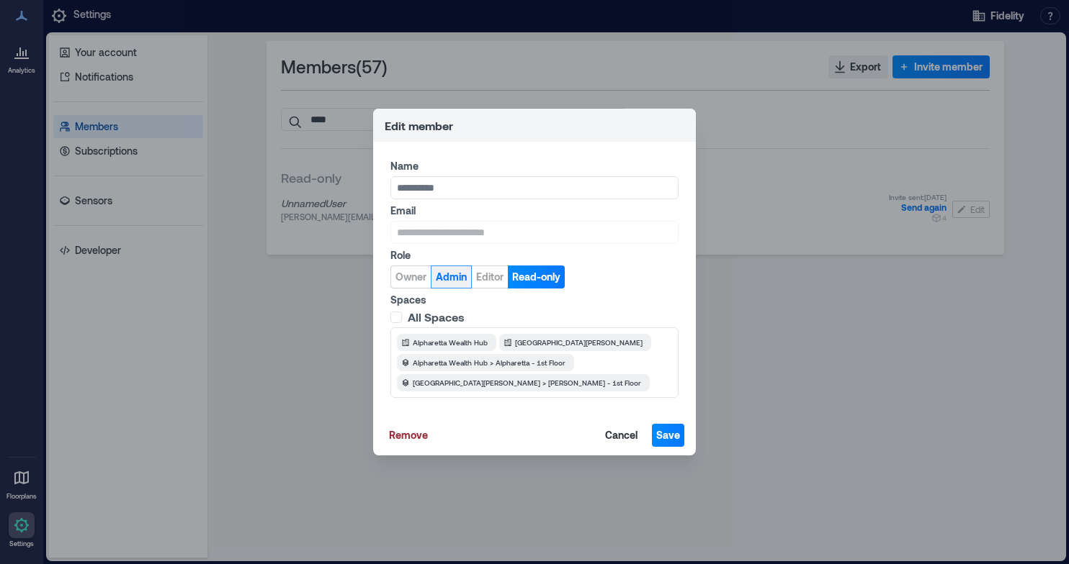
click at [444, 275] on span "Admin" at bounding box center [451, 277] width 31 height 14
click at [667, 437] on span "Save" at bounding box center [668, 435] width 24 height 14
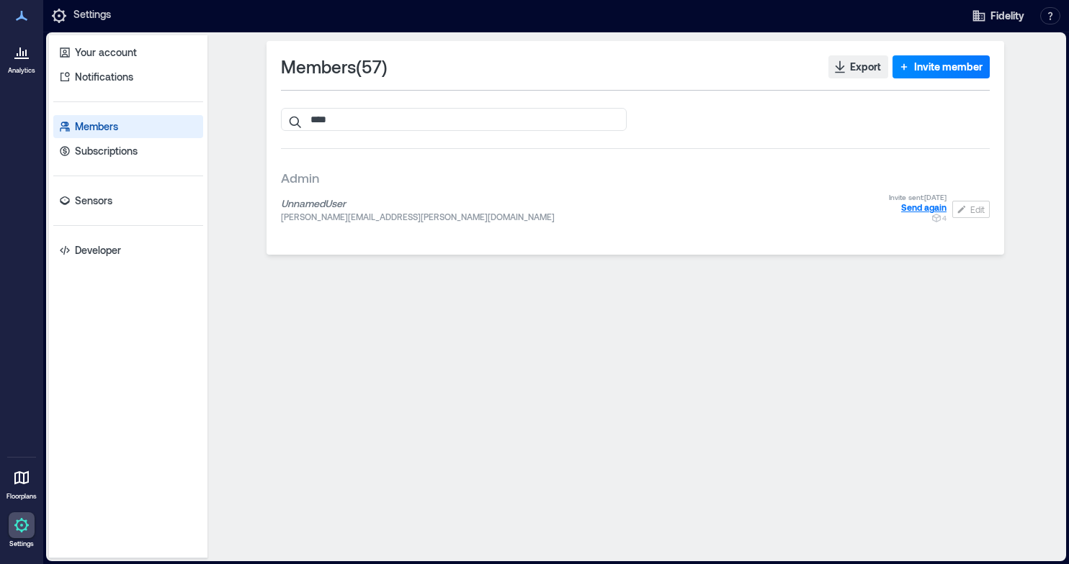
click at [913, 207] on span "Send again" at bounding box center [923, 207] width 45 height 10
drag, startPoint x: 348, startPoint y: 120, endPoint x: 262, endPoint y: 109, distance: 86.4
click at [262, 109] on div "Members ( 57 ) Export Invite member **** Admin Unnamed User david.lachapelle@fm…" at bounding box center [635, 297] width 844 height 512
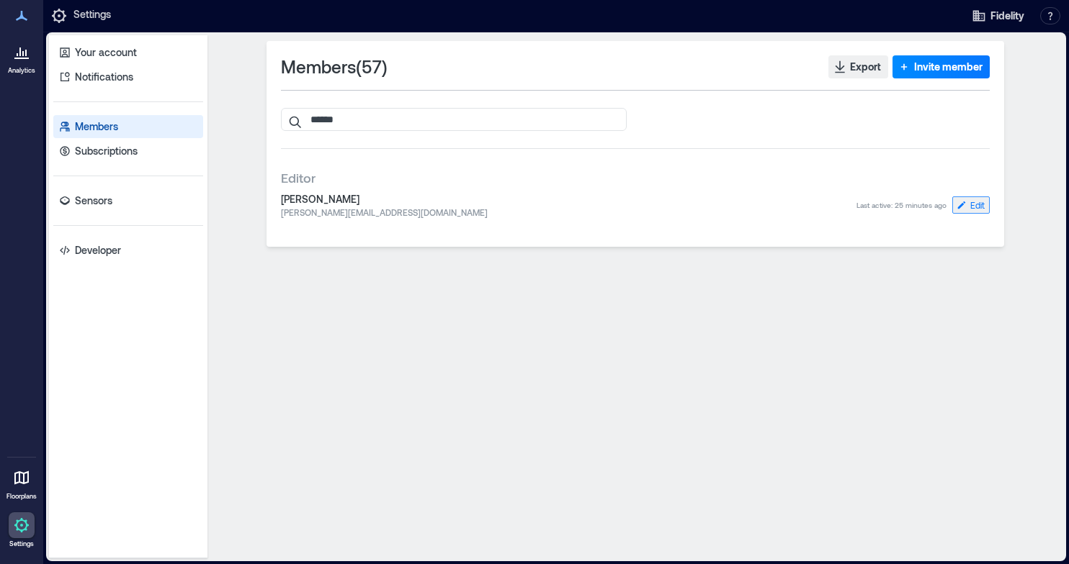
click at [970, 204] on span "Edit" at bounding box center [977, 205] width 14 height 12
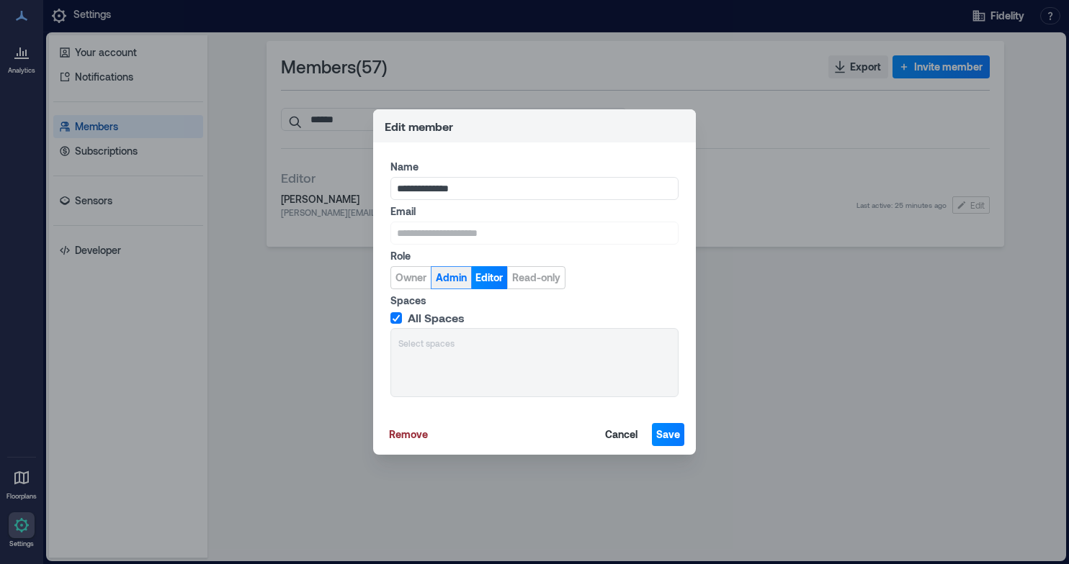
click at [446, 287] on button "Admin" at bounding box center [451, 277] width 41 height 23
click at [670, 435] on span "Save" at bounding box center [668, 435] width 24 height 14
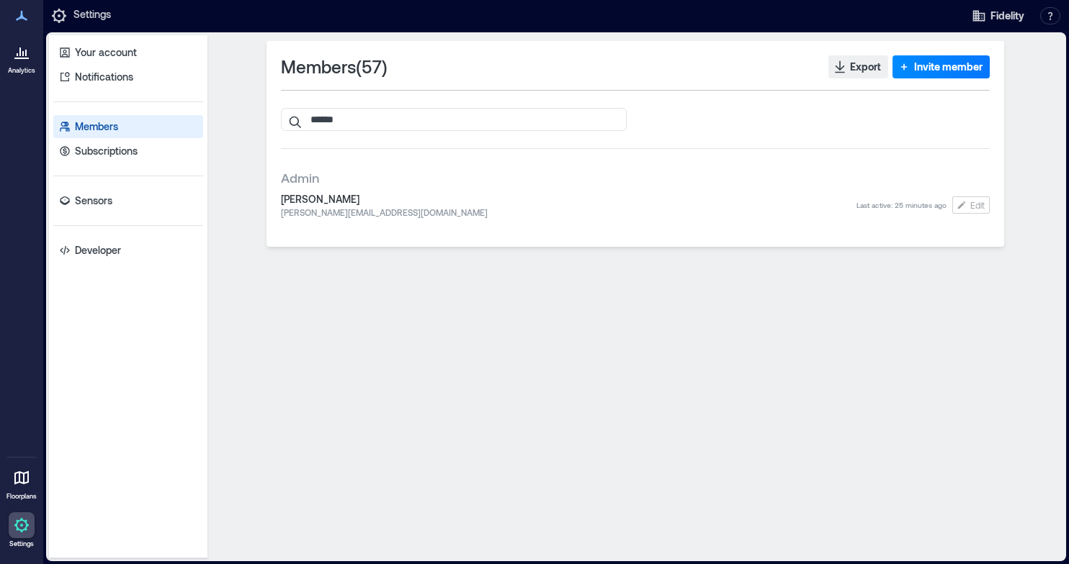
drag, startPoint x: 359, startPoint y: 116, endPoint x: 220, endPoint y: 116, distance: 138.2
click at [220, 116] on div "Members ( 57 ) Export Invite member ****** Admin Erik Rimalover erik.rimalover@…" at bounding box center [635, 297] width 844 height 512
type input "******"
click at [976, 207] on span "Edit" at bounding box center [977, 205] width 14 height 12
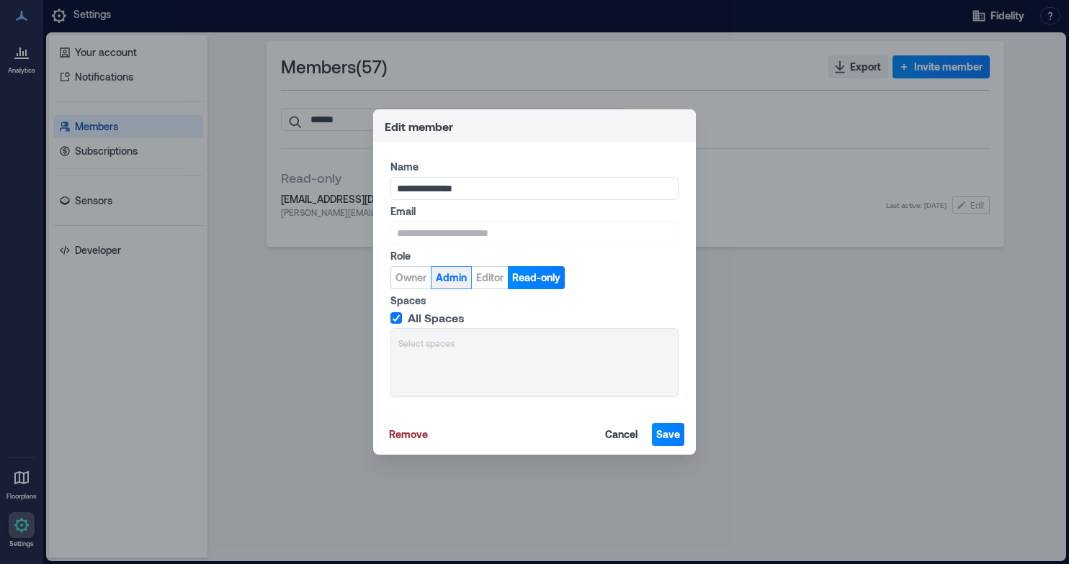
click at [451, 279] on span "Admin" at bounding box center [451, 278] width 31 height 14
click at [662, 434] on span "Save" at bounding box center [668, 435] width 24 height 14
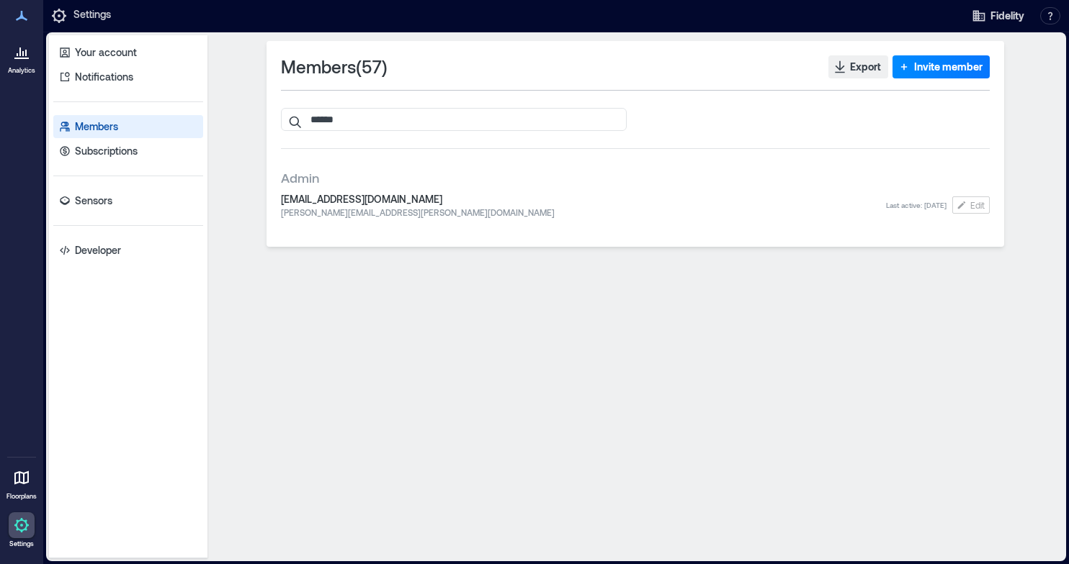
click at [12, 68] on p "Analytics" at bounding box center [21, 70] width 27 height 9
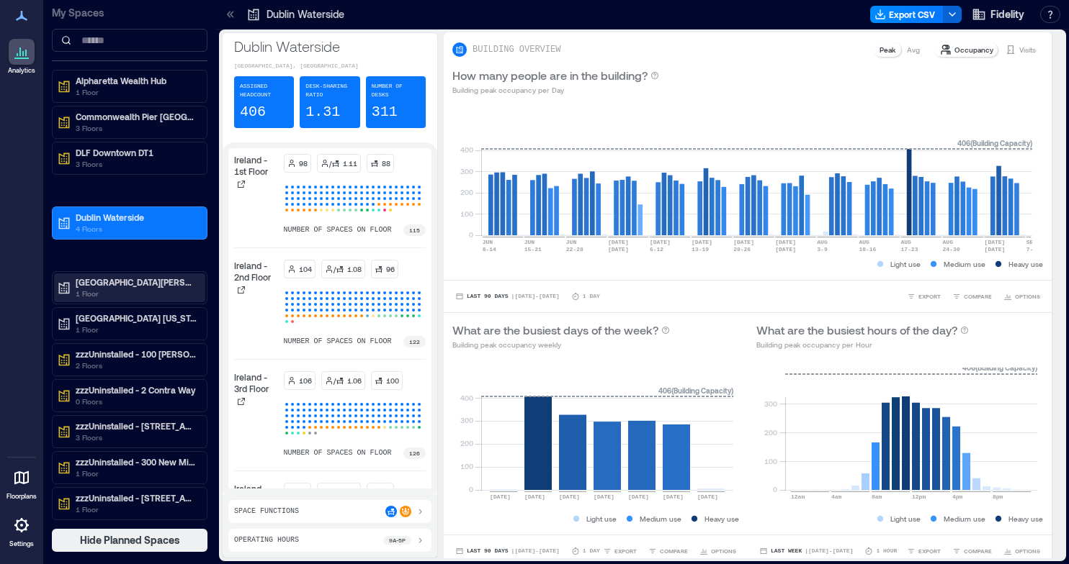
click at [112, 282] on p "[GEOGRAPHIC_DATA][PERSON_NAME]" at bounding box center [136, 282] width 121 height 12
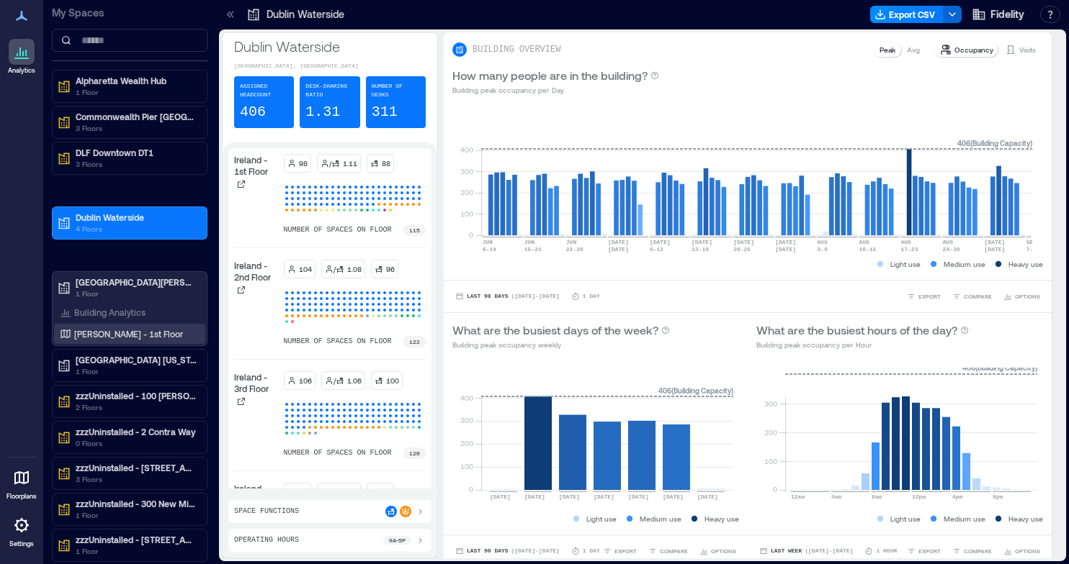
click at [120, 342] on div "[PERSON_NAME] - 1st Floor" at bounding box center [129, 334] width 151 height 20
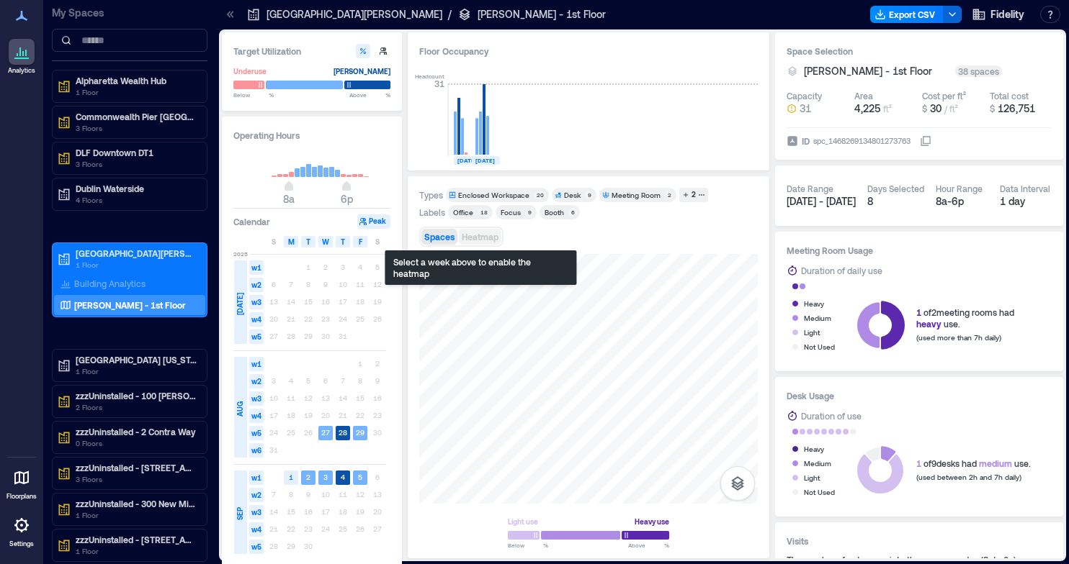
click at [481, 240] on span "Heatmap" at bounding box center [480, 237] width 37 height 10
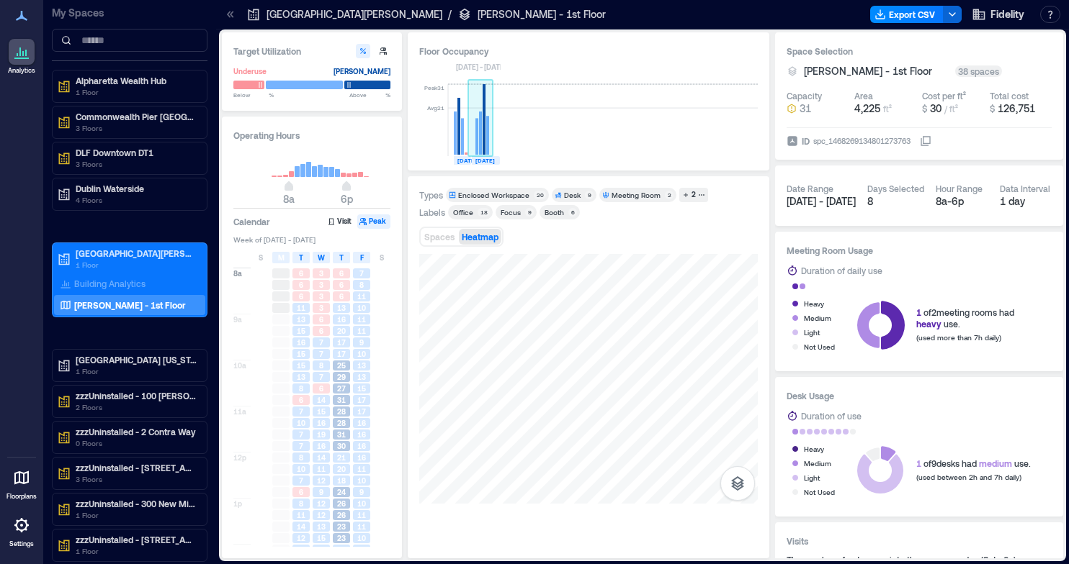
click at [480, 139] on rect at bounding box center [480, 133] width 3 height 43
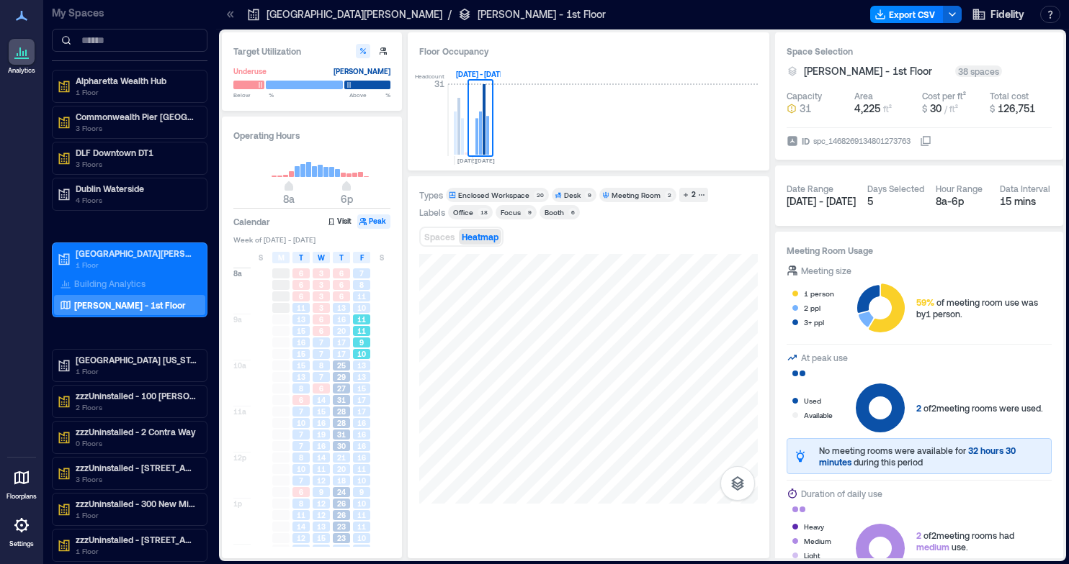
click at [364, 351] on span "10" at bounding box center [361, 354] width 9 height 10
click at [340, 365] on span "25" at bounding box center [341, 366] width 9 height 10
click at [361, 368] on span "13" at bounding box center [361, 366] width 9 height 10
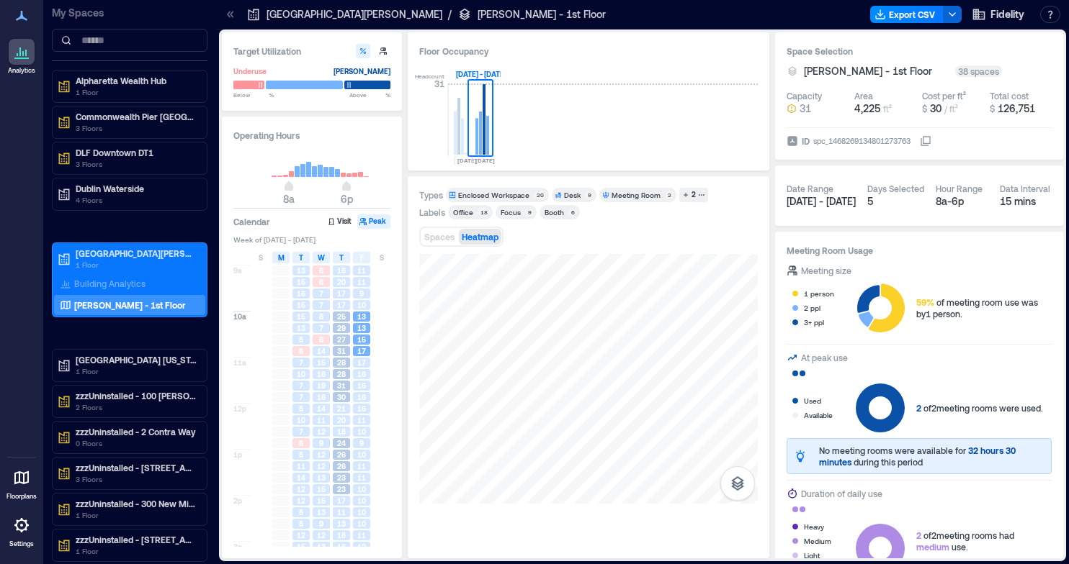
click at [379, 461] on div at bounding box center [382, 467] width 20 height 12
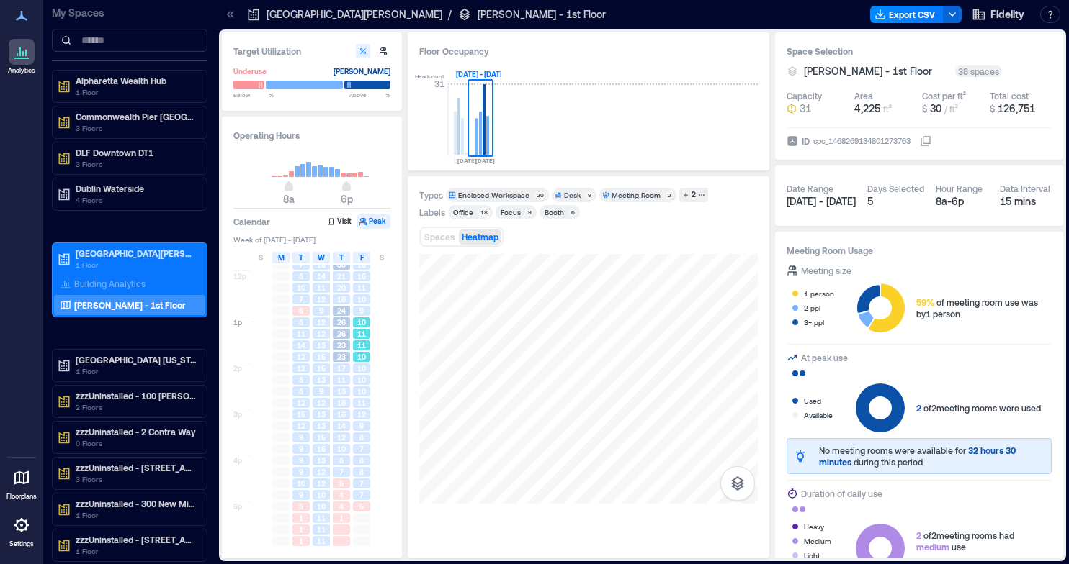
click at [363, 342] on span "11" at bounding box center [361, 346] width 9 height 10
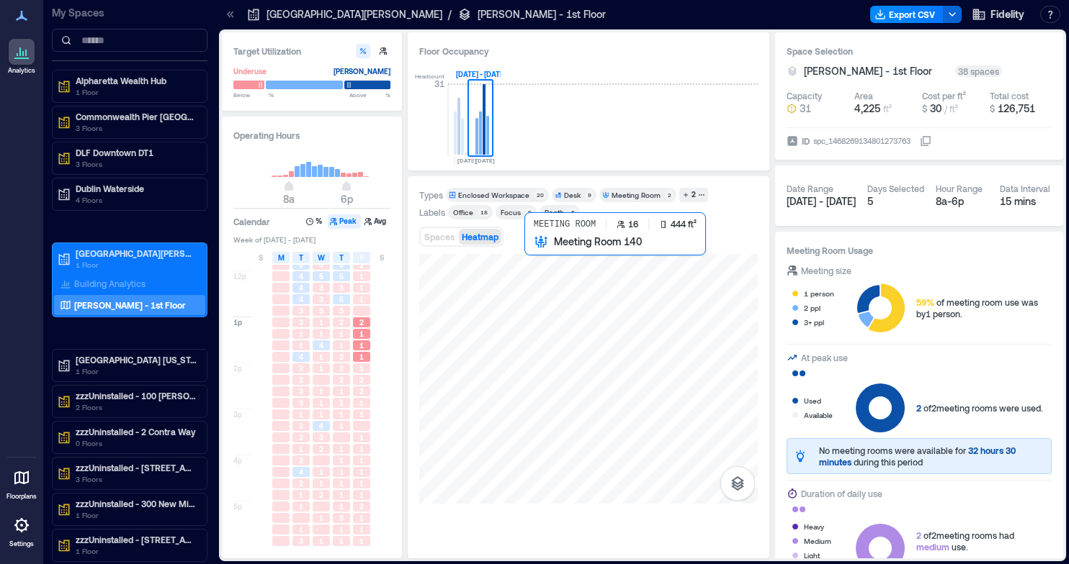
click at [548, 305] on div at bounding box center [588, 379] width 338 height 250
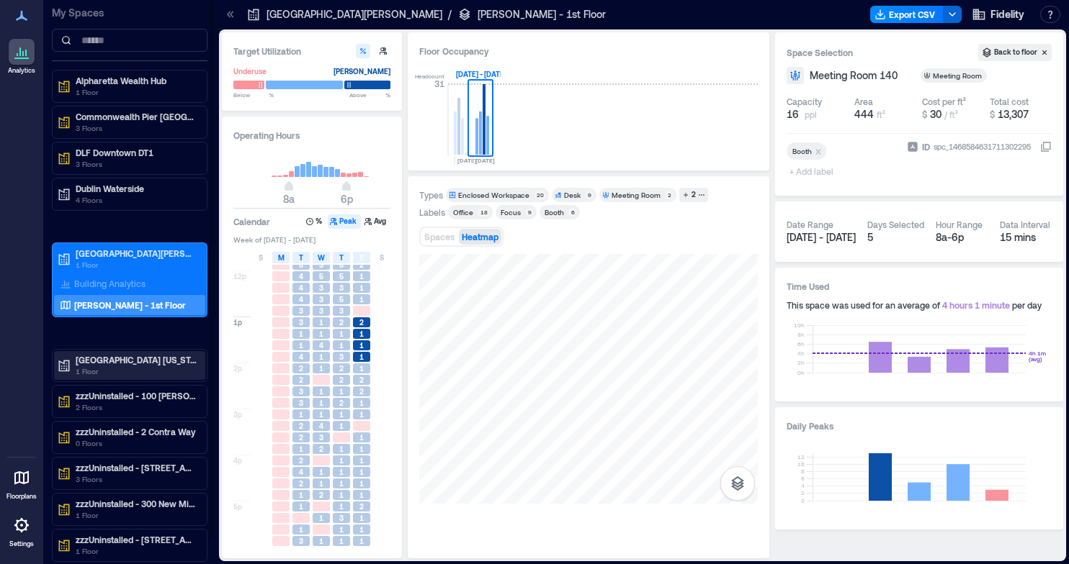
click at [120, 356] on p "[GEOGRAPHIC_DATA] [US_STATE]" at bounding box center [136, 360] width 121 height 12
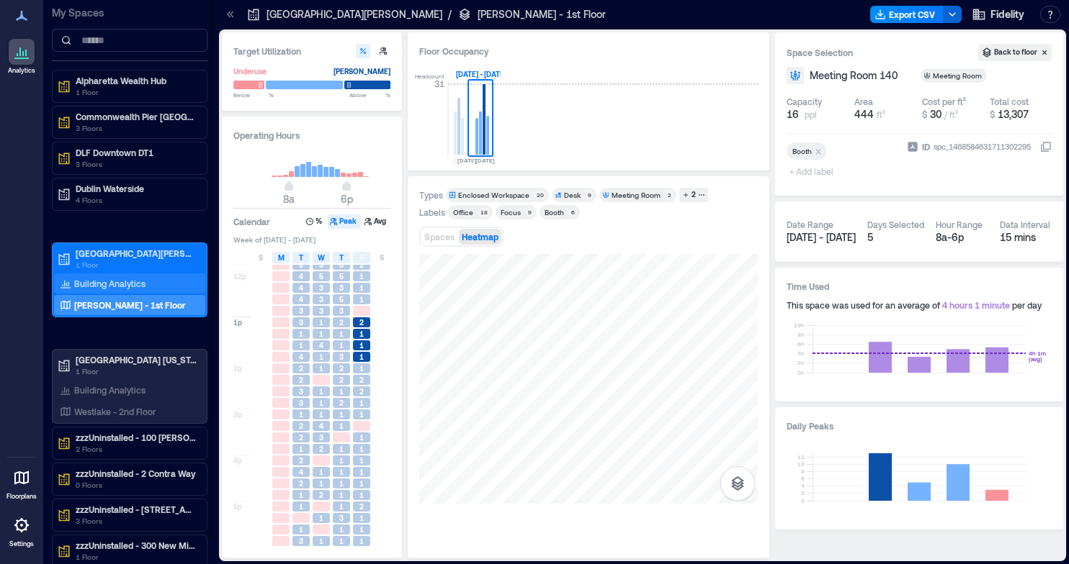
click at [92, 286] on p "Building Analytics" at bounding box center [109, 284] width 71 height 12
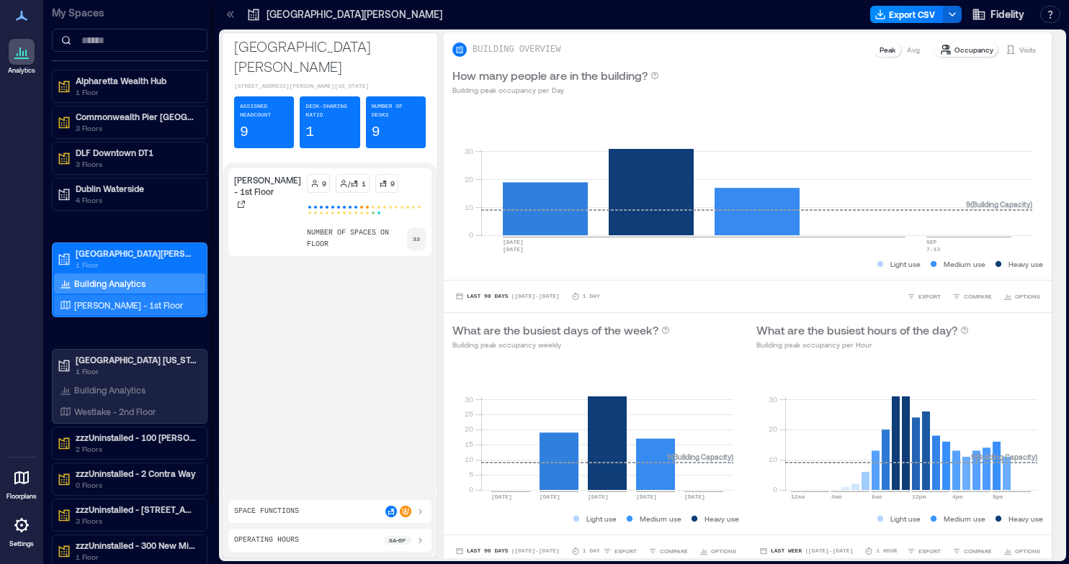
click at [138, 313] on div "[PERSON_NAME] - 1st Floor" at bounding box center [129, 305] width 151 height 20
